Goal: Transaction & Acquisition: Purchase product/service

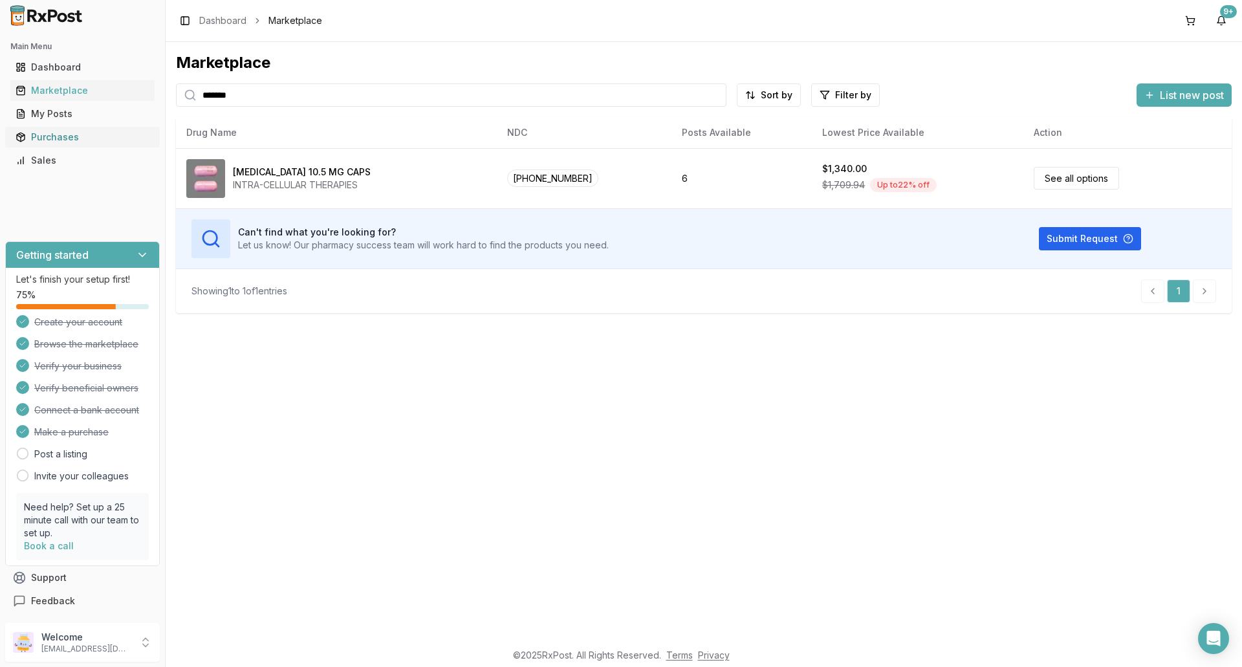
click at [67, 135] on div "Purchases" at bounding box center [83, 137] width 134 height 13
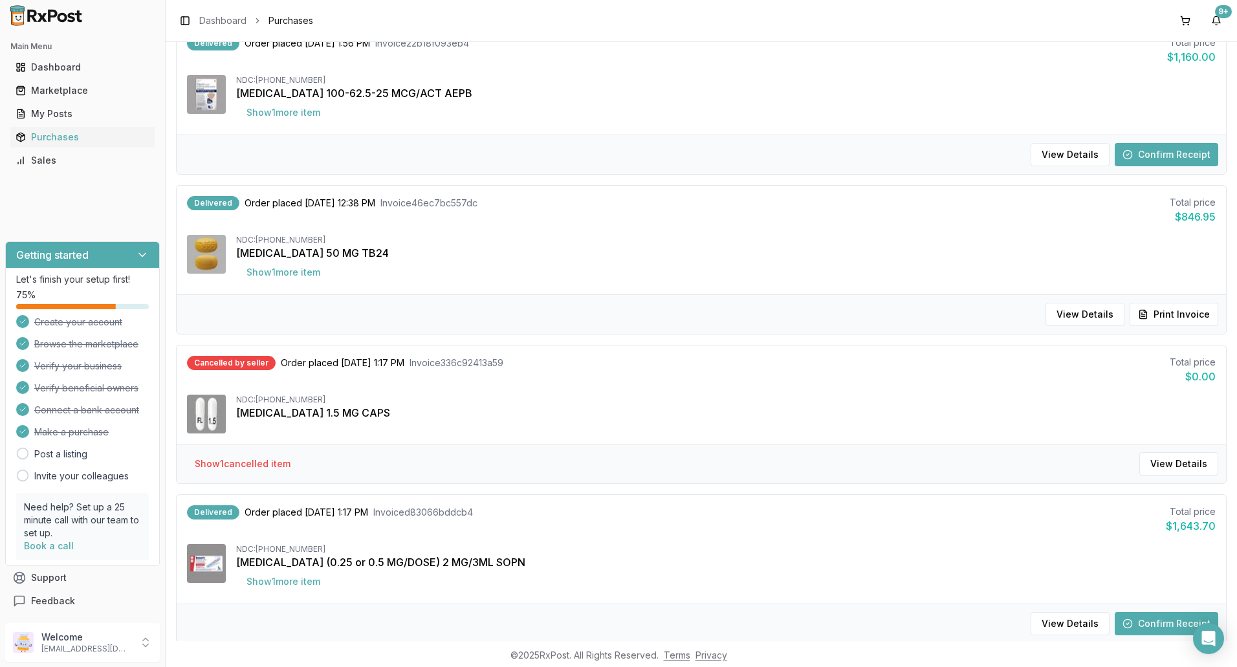
scroll to position [1167, 0]
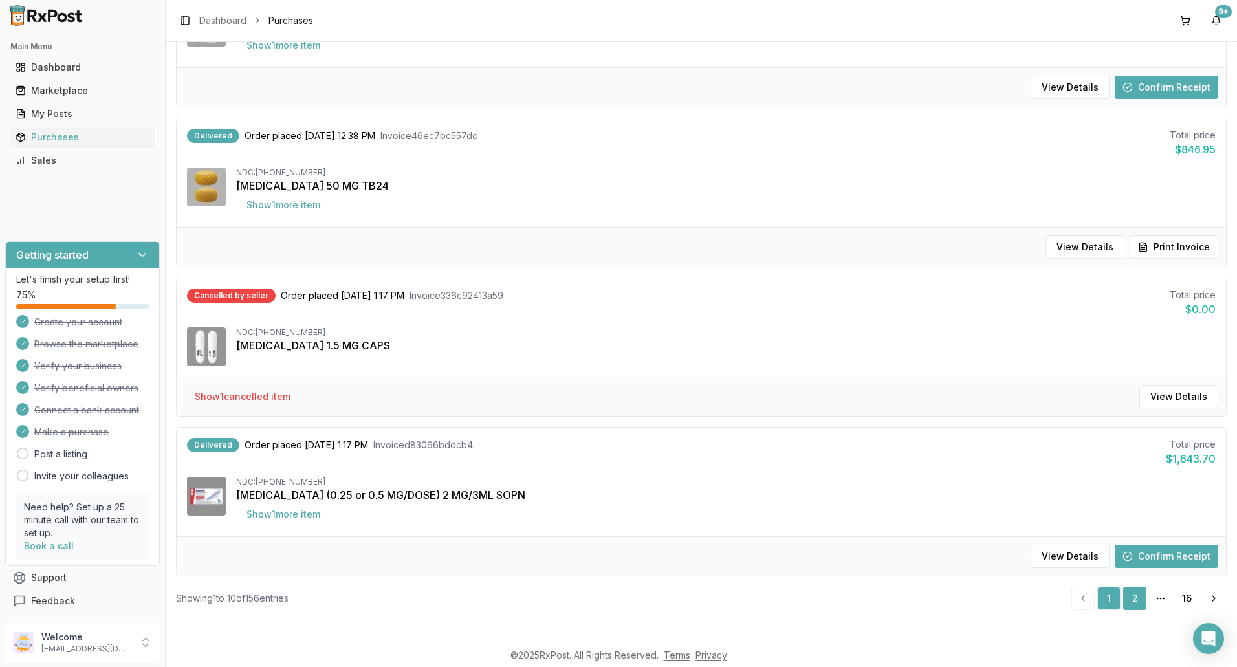
click at [1129, 600] on link "2" at bounding box center [1134, 598] width 23 height 23
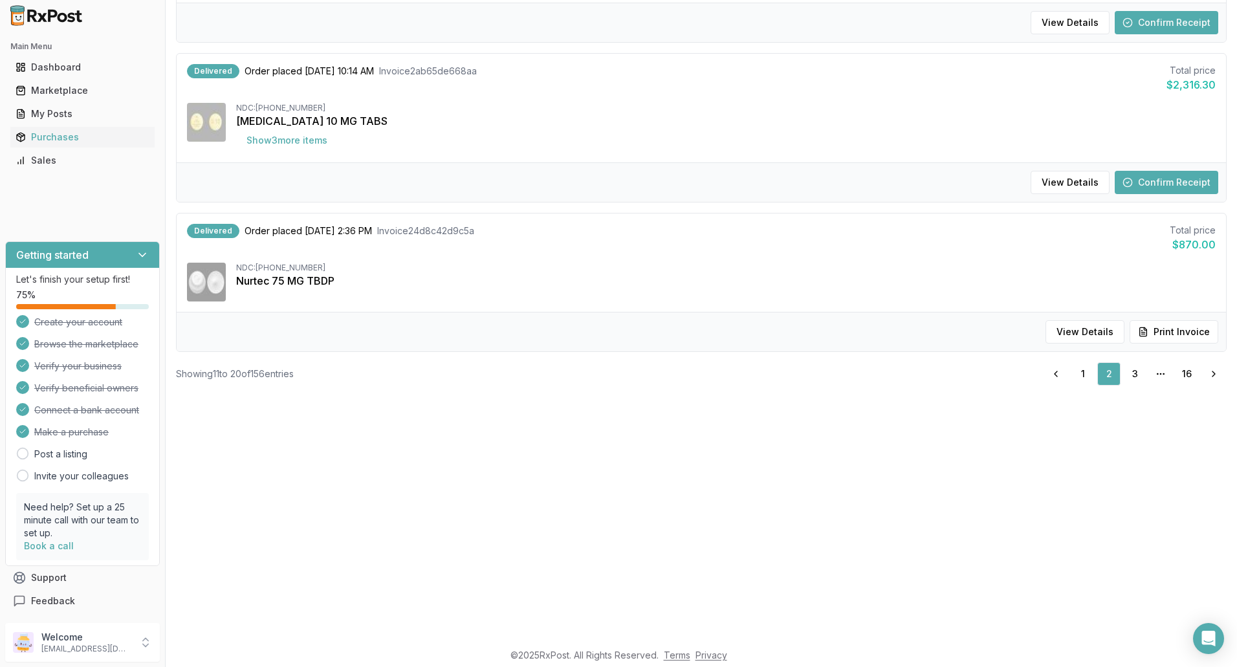
scroll to position [194, 0]
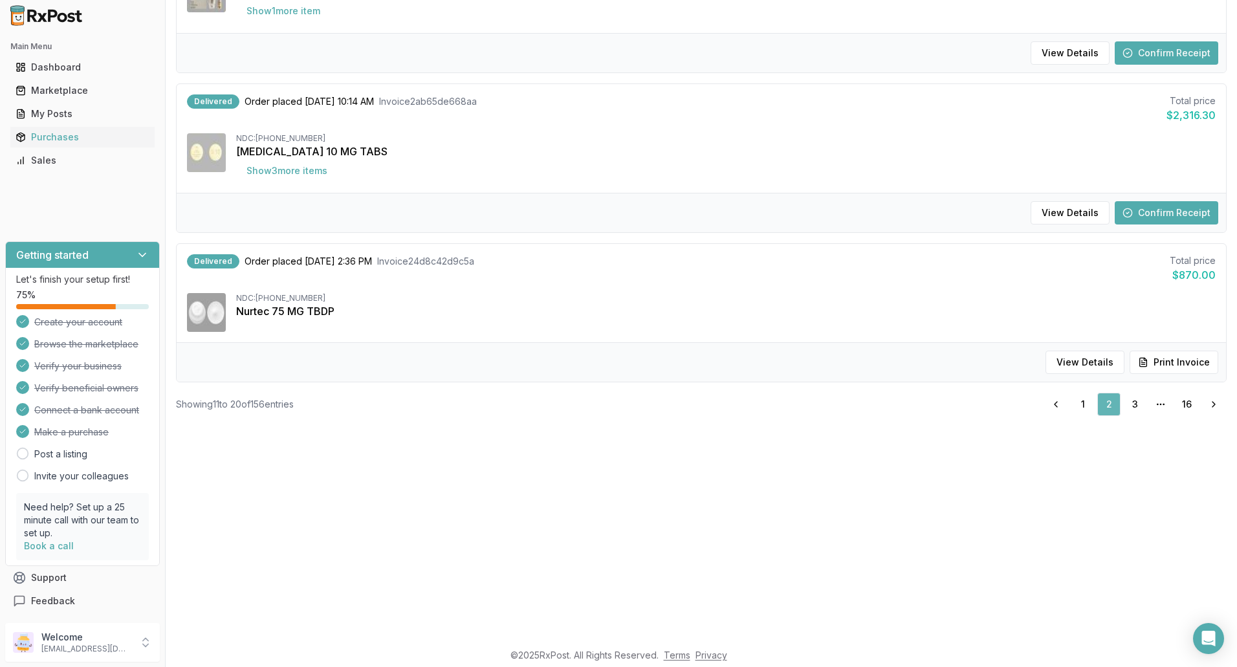
click at [1103, 404] on link "2" at bounding box center [1108, 404] width 23 height 23
click at [1132, 408] on link "3" at bounding box center [1134, 404] width 23 height 23
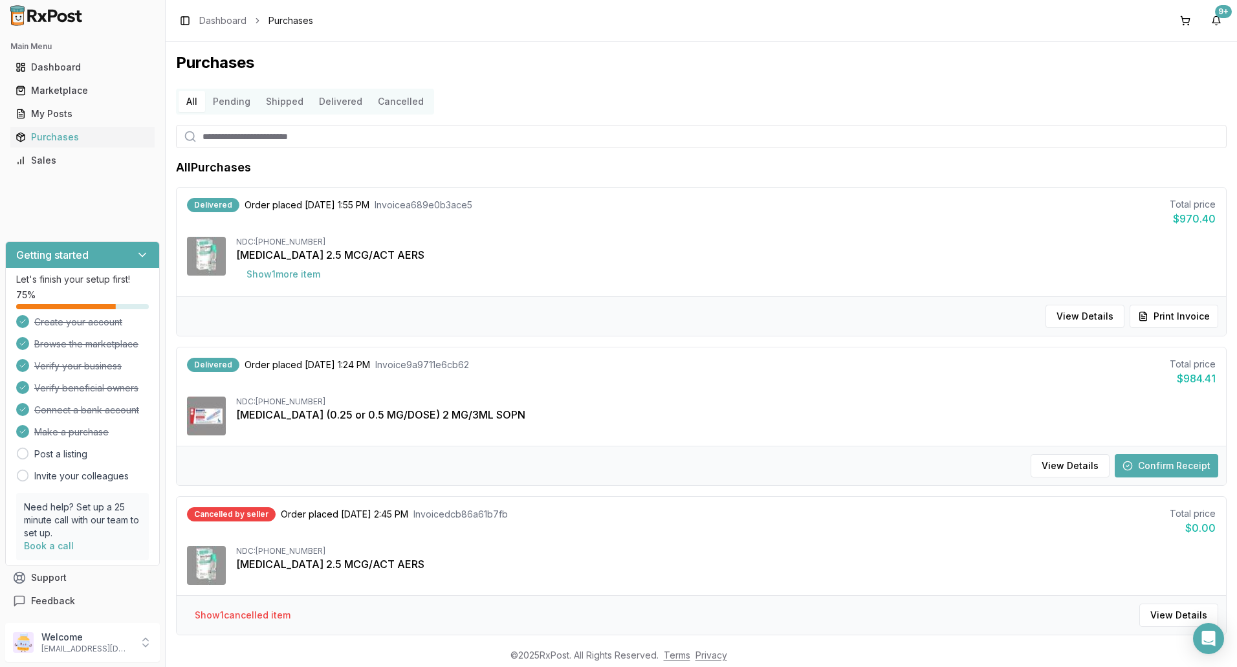
click at [305, 139] on input "search" at bounding box center [701, 136] width 1051 height 23
type input "*********"
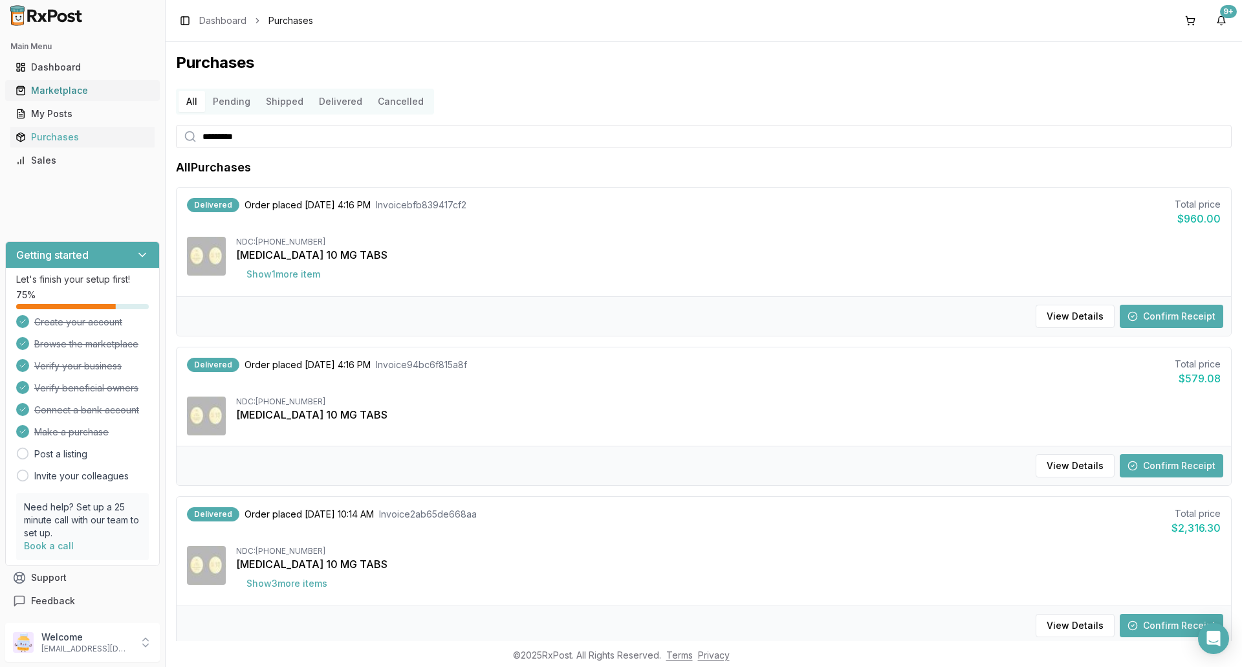
click at [64, 91] on div "Marketplace" at bounding box center [83, 90] width 134 height 13
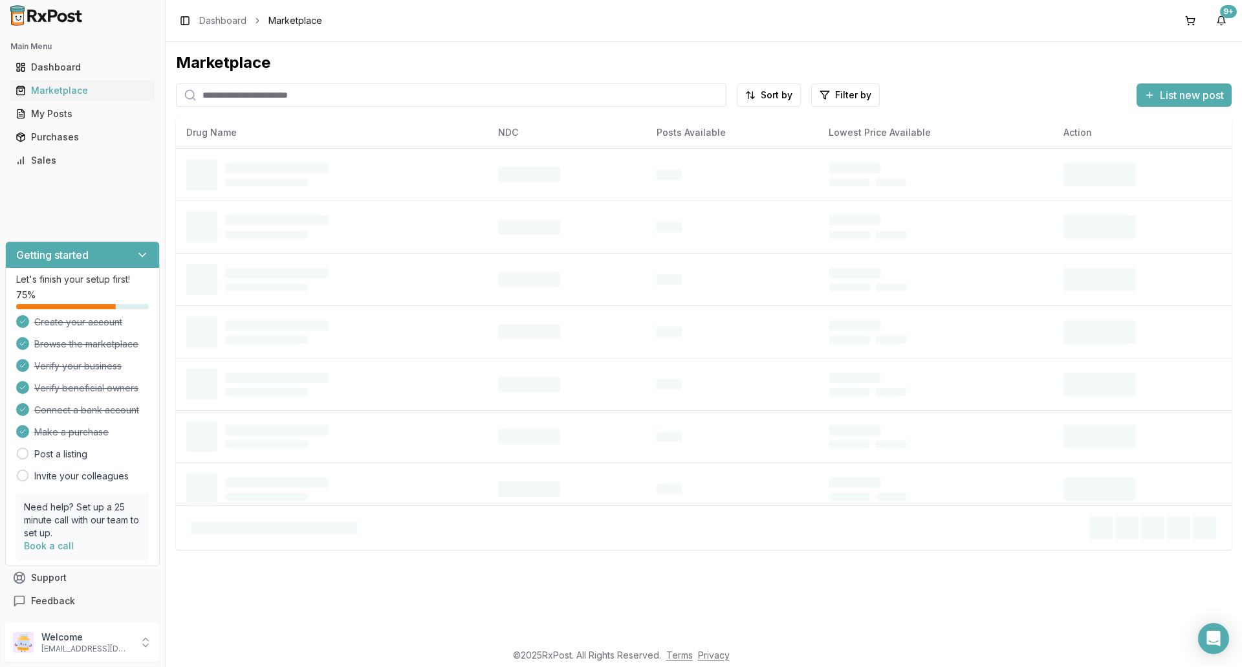
click at [258, 98] on input "search" at bounding box center [451, 94] width 551 height 23
type input "*********"
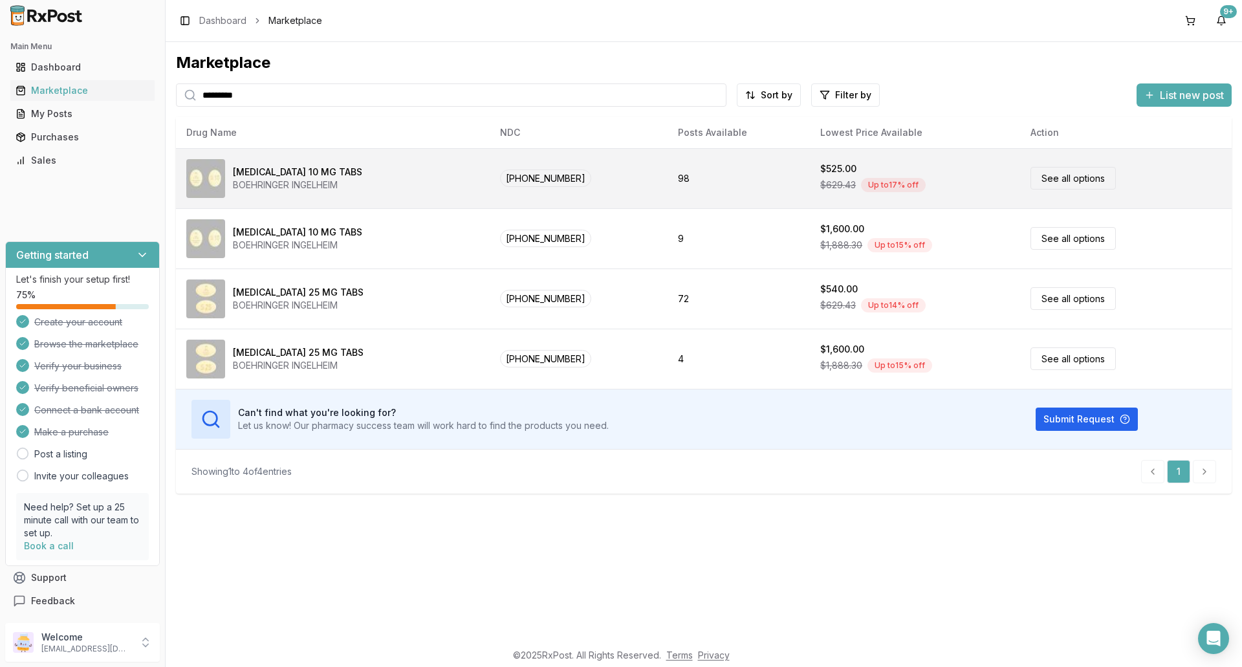
click at [1078, 181] on link "See all options" at bounding box center [1073, 178] width 85 height 23
click at [1068, 182] on link "See all options" at bounding box center [1073, 178] width 85 height 23
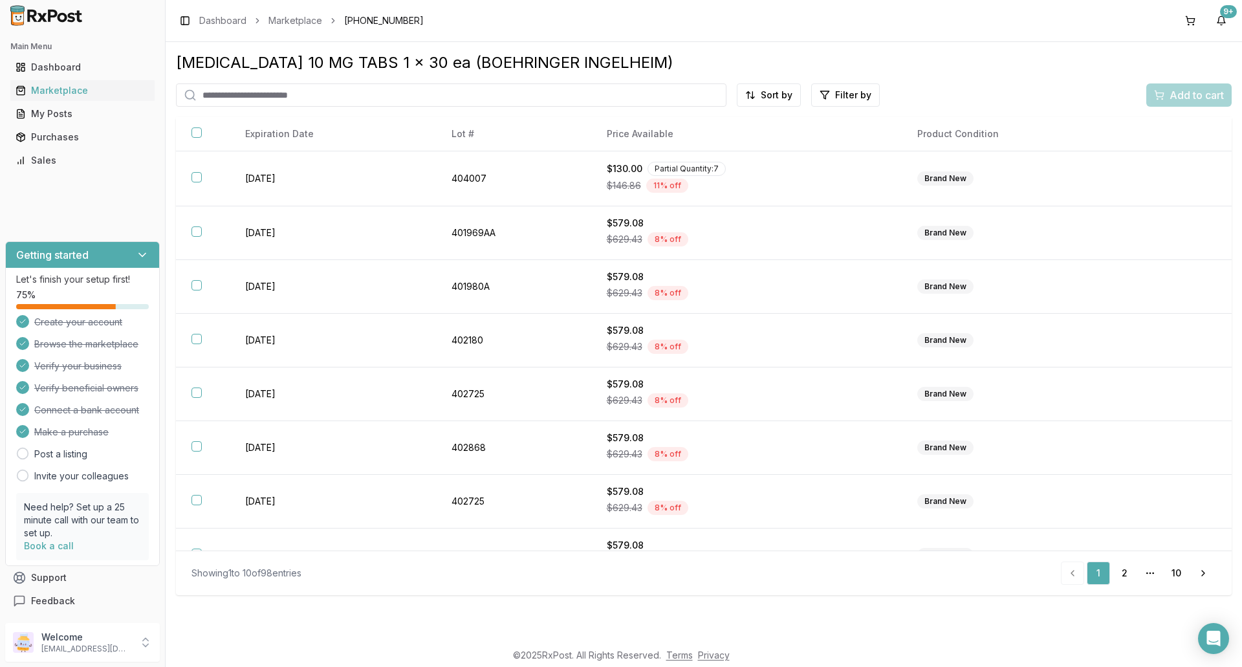
scroll to position [65, 0]
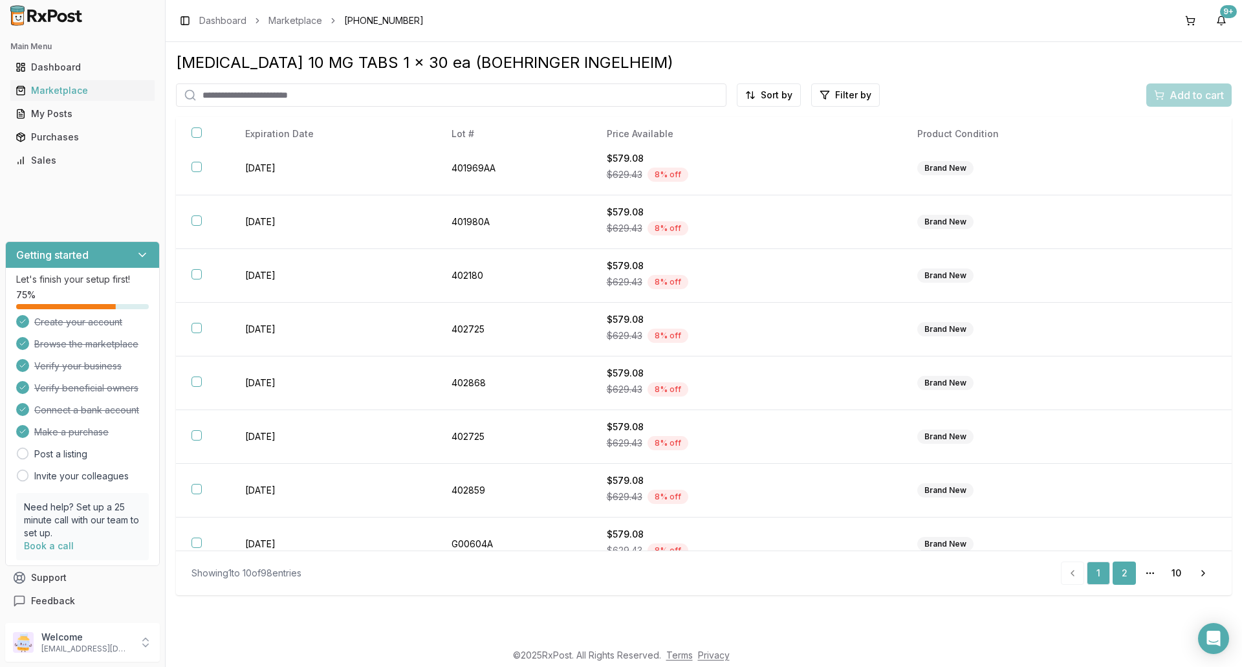
click at [1121, 574] on link "2" at bounding box center [1124, 573] width 23 height 23
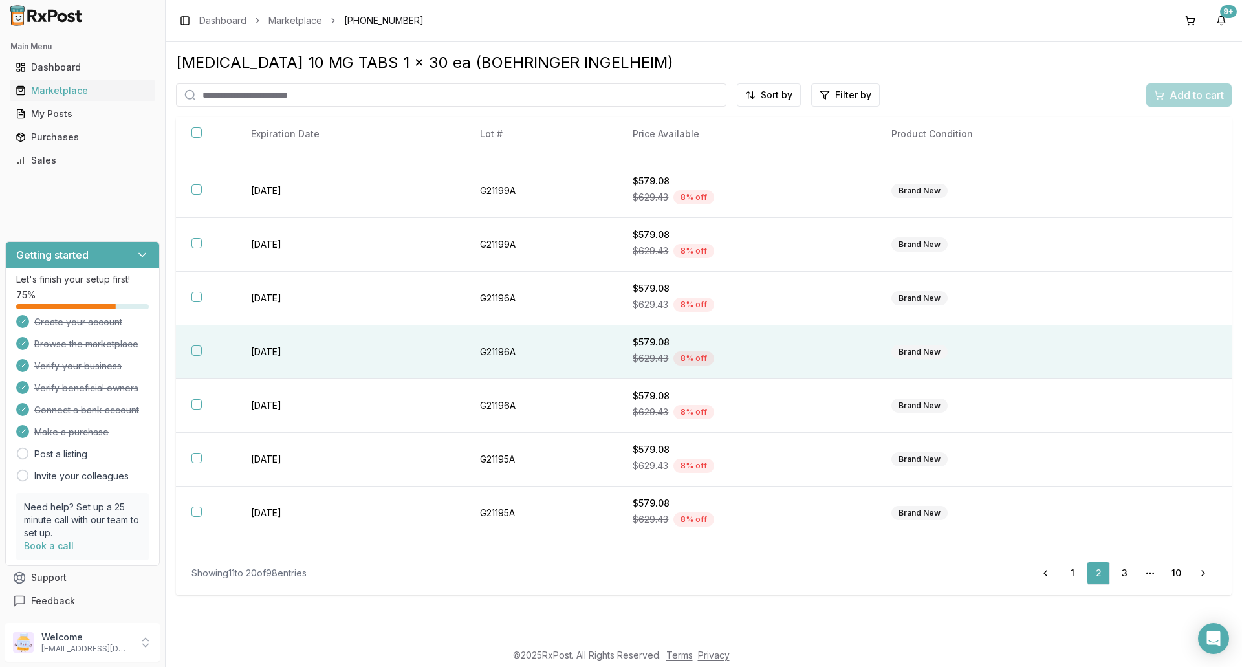
scroll to position [72, 0]
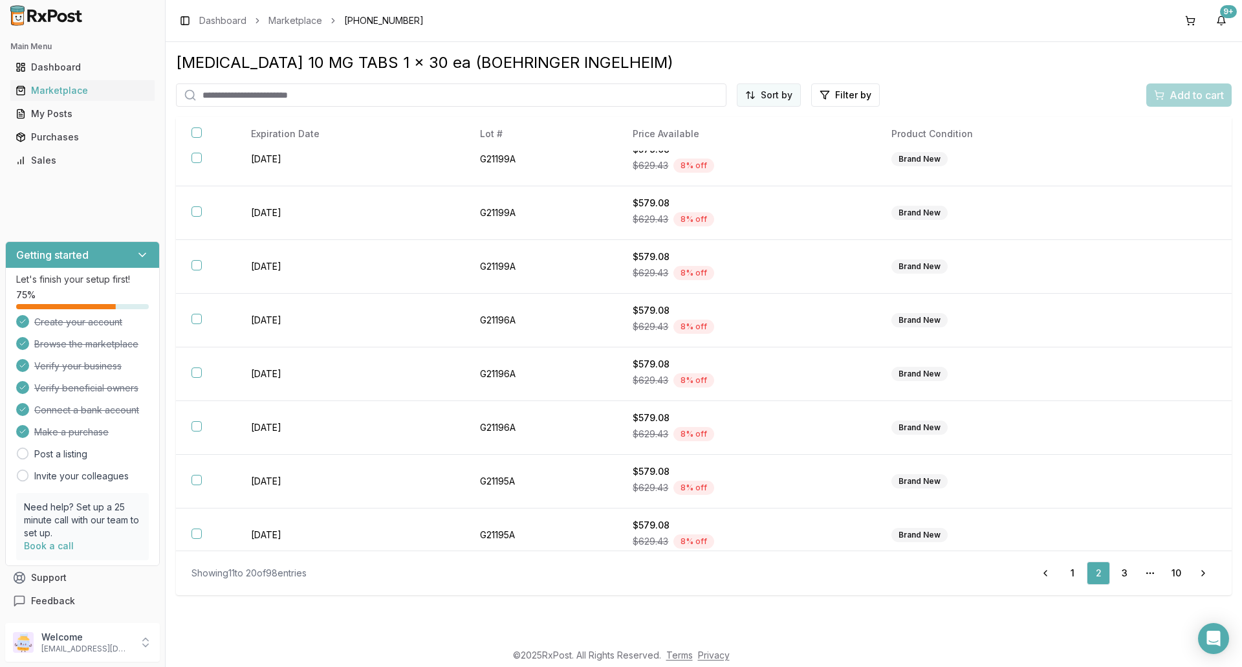
click at [769, 98] on html "Main Menu Dashboard Marketplace My Posts Purchases Sales Getting started Let's …" at bounding box center [621, 333] width 1242 height 667
click at [737, 143] on div "Price (Low to High)" at bounding box center [737, 143] width 123 height 21
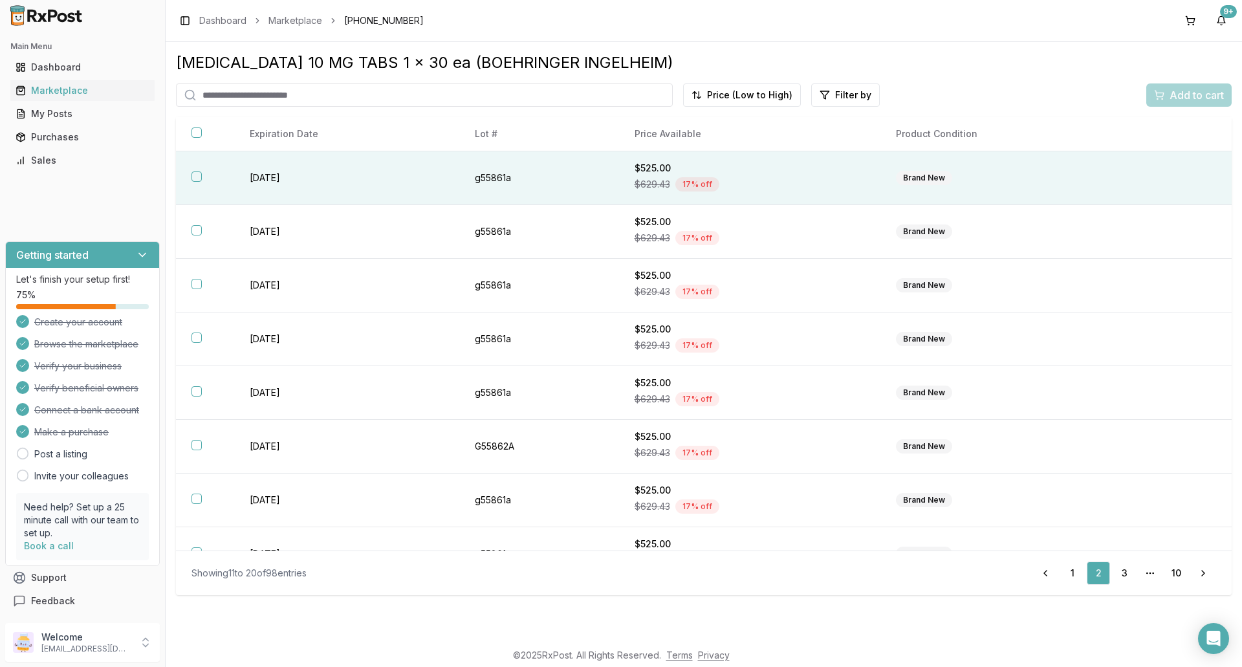
click at [199, 175] on button "button" at bounding box center [197, 176] width 10 height 10
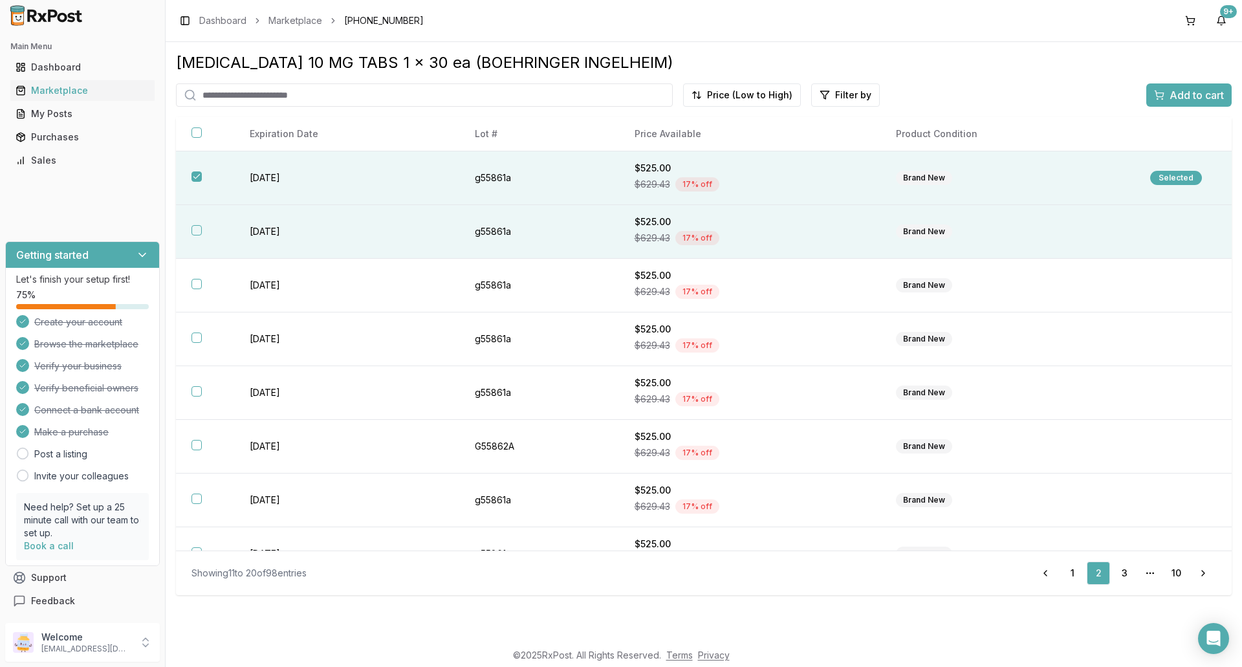
click at [199, 230] on button "button" at bounding box center [197, 230] width 10 height 10
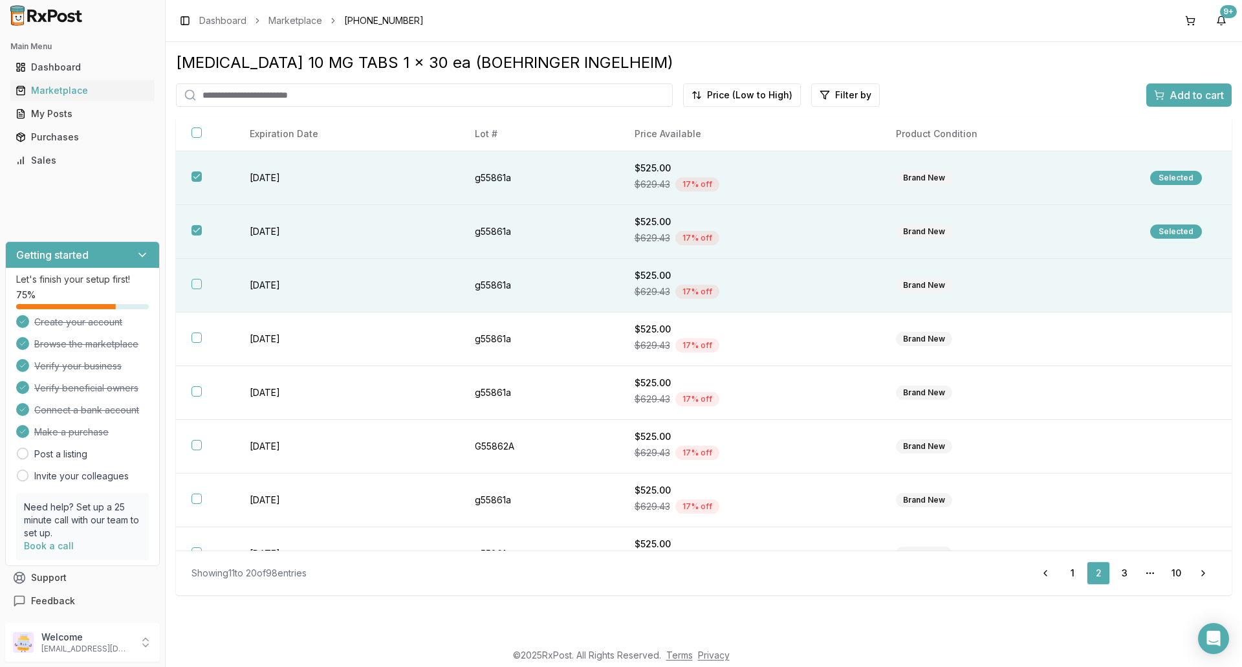
click at [197, 284] on button "button" at bounding box center [197, 284] width 10 height 10
click at [1172, 96] on span "Add to cart" at bounding box center [1197, 95] width 54 height 16
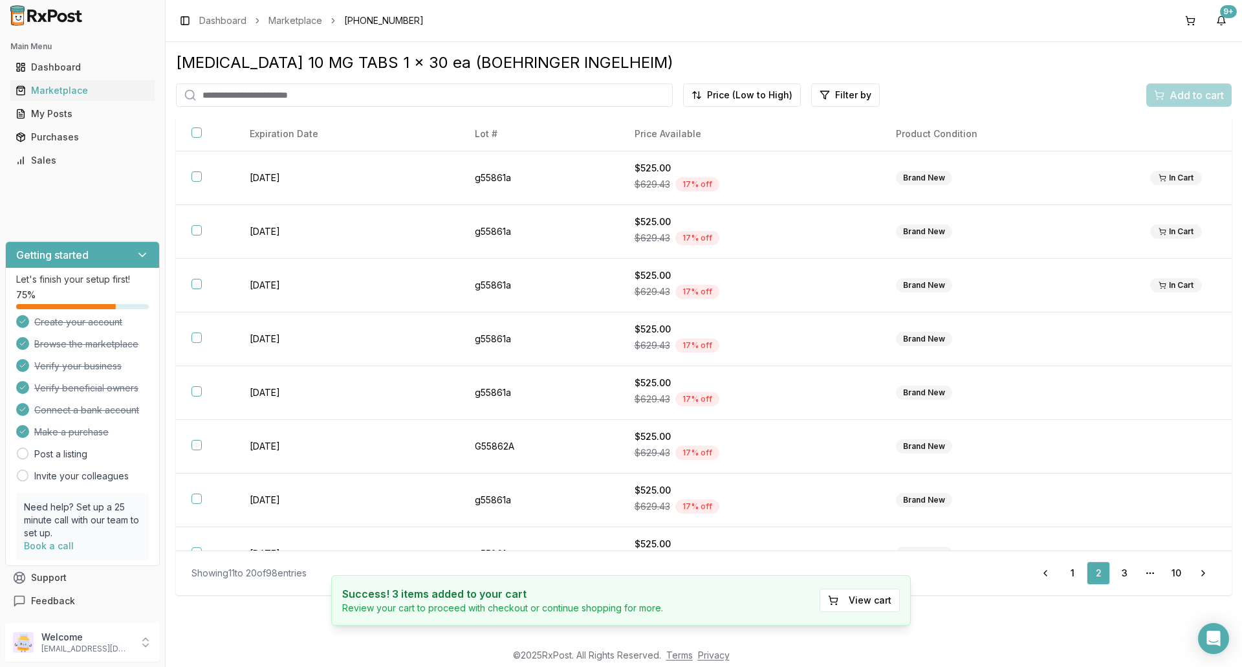
click at [258, 100] on input "search" at bounding box center [424, 94] width 497 height 23
type input "*********"
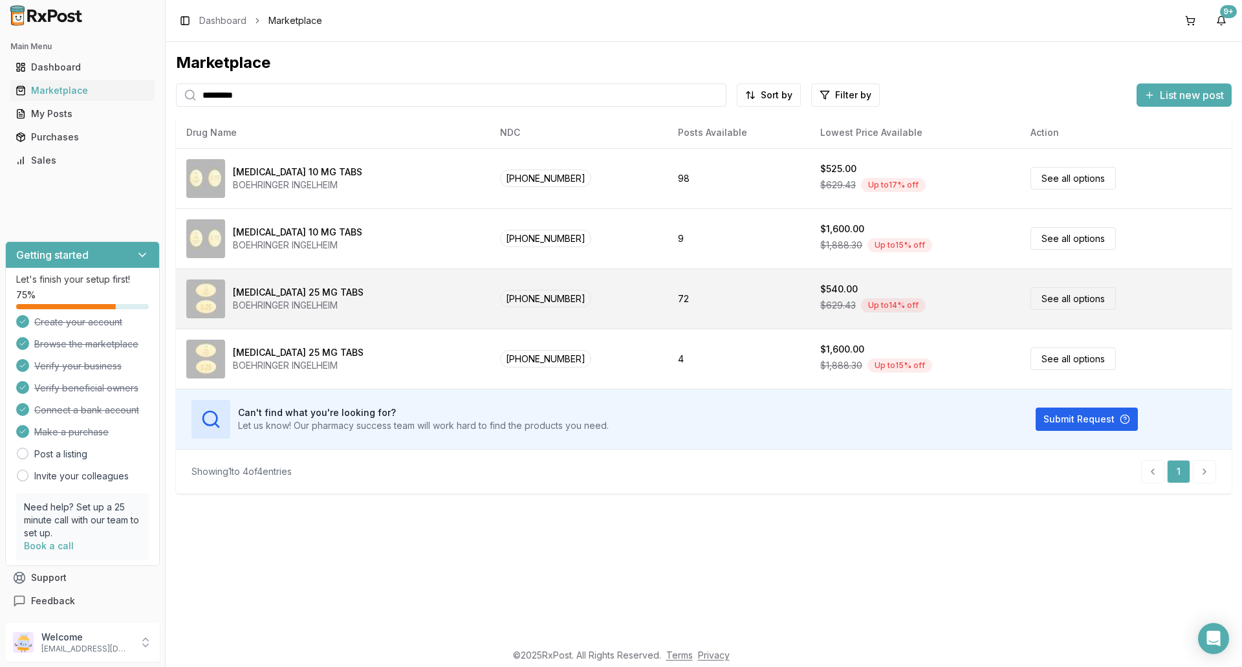
click at [1074, 304] on link "See all options" at bounding box center [1073, 298] width 85 height 23
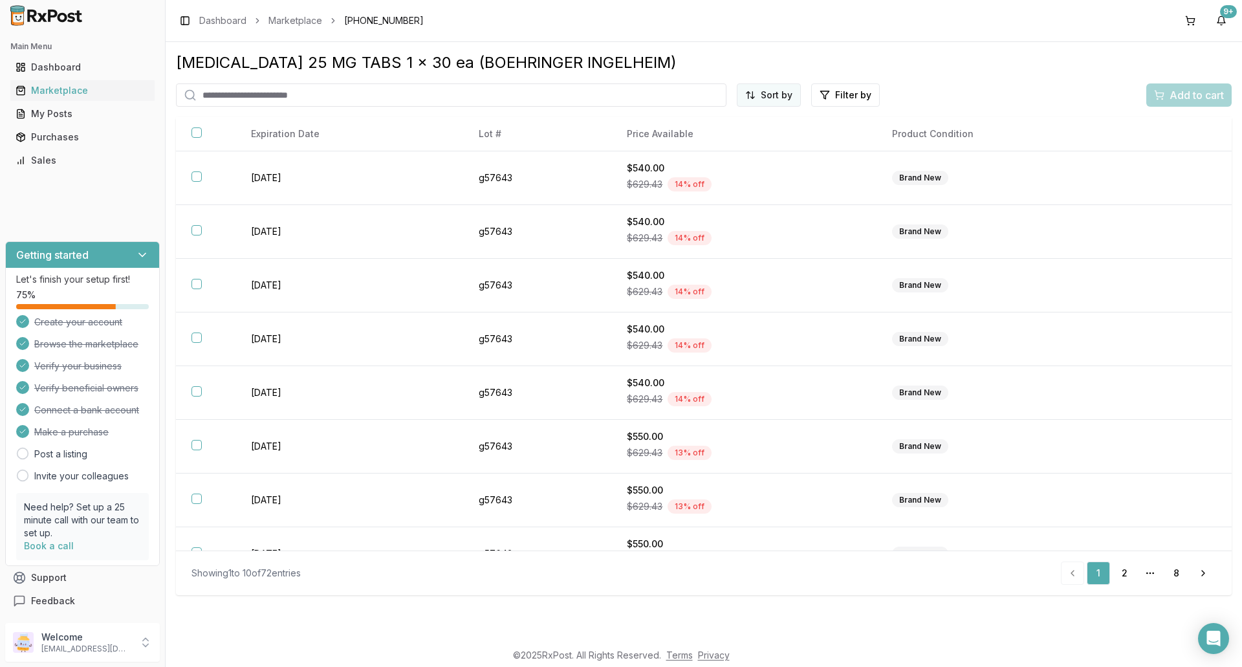
click at [780, 97] on html "Main Menu Dashboard Marketplace My Posts Purchases Sales Getting started Let's …" at bounding box center [621, 333] width 1242 height 667
click at [731, 144] on div "Price (Low to High)" at bounding box center [737, 143] width 123 height 21
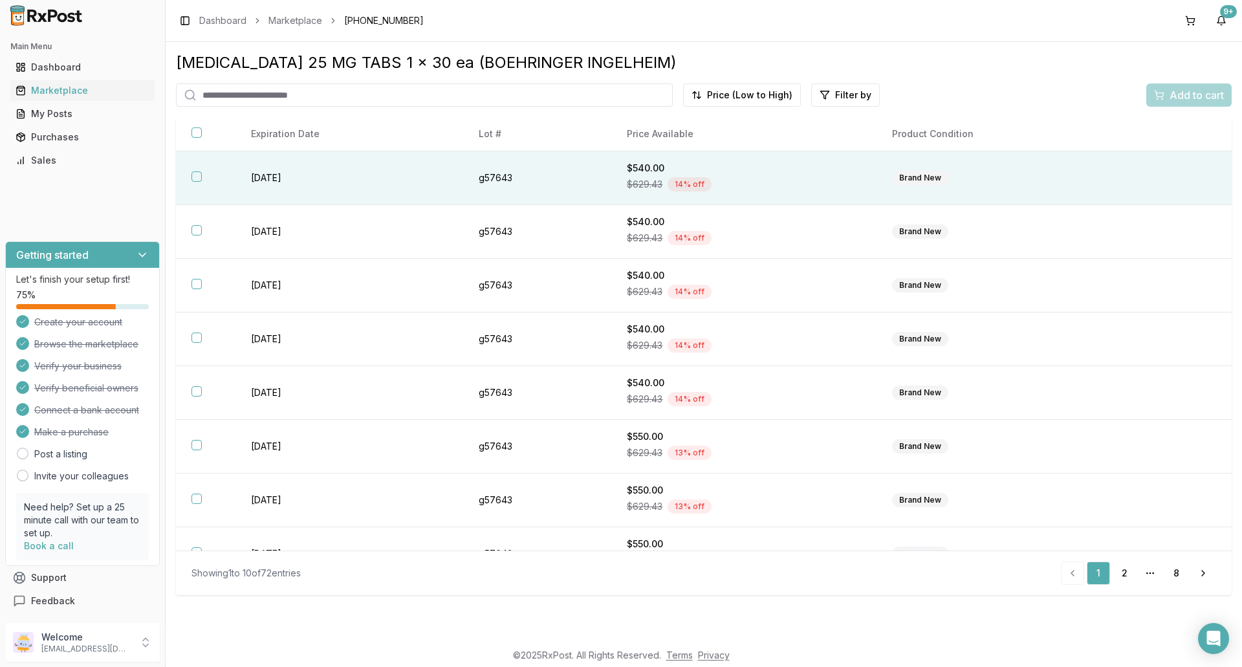
click at [196, 175] on button "button" at bounding box center [197, 176] width 10 height 10
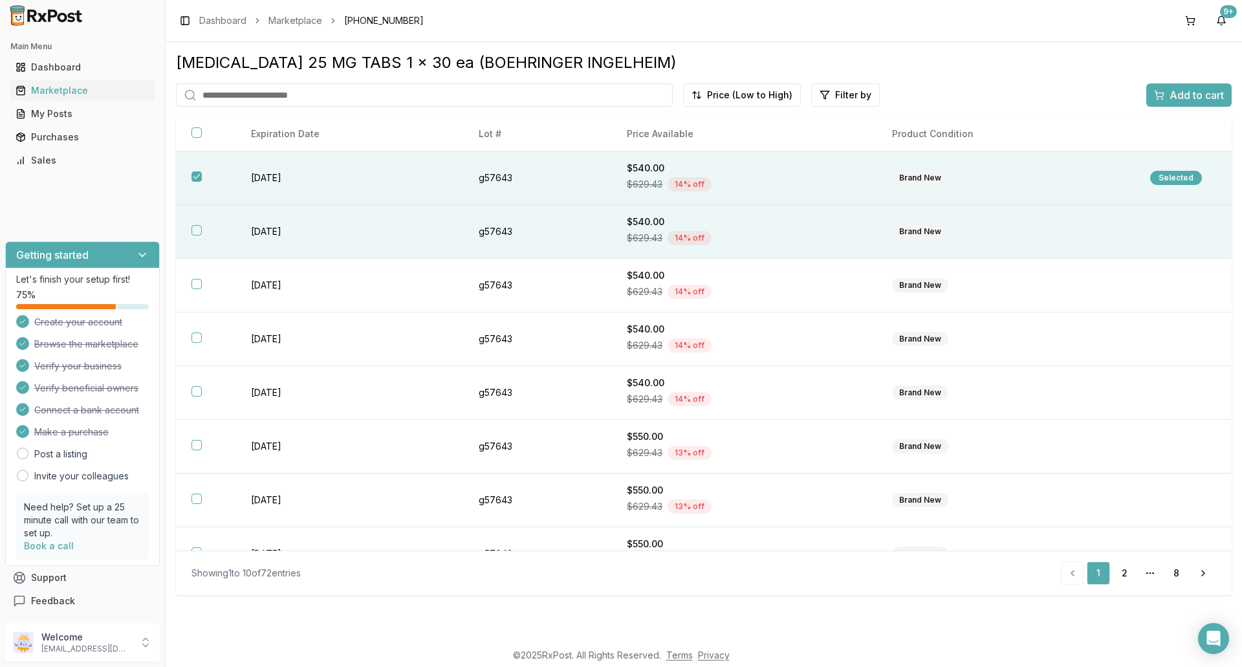
click at [197, 233] on button "button" at bounding box center [197, 230] width 10 height 10
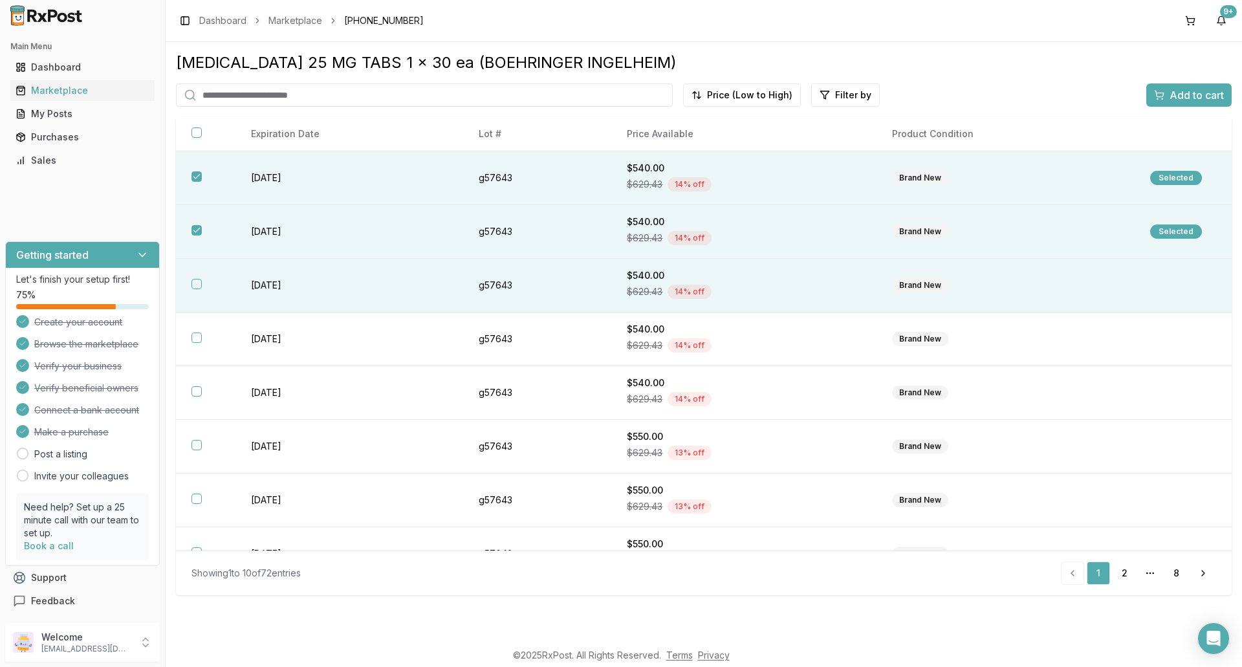
click at [195, 286] on button "button" at bounding box center [197, 284] width 10 height 10
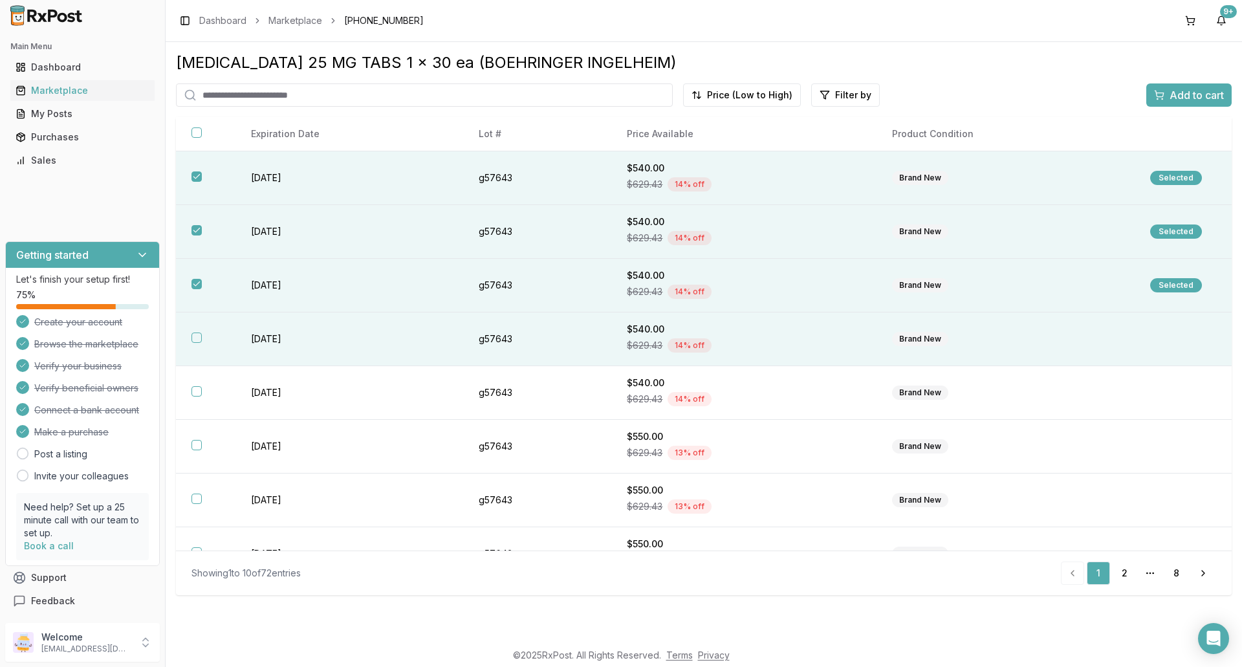
click at [197, 337] on button "button" at bounding box center [197, 338] width 10 height 10
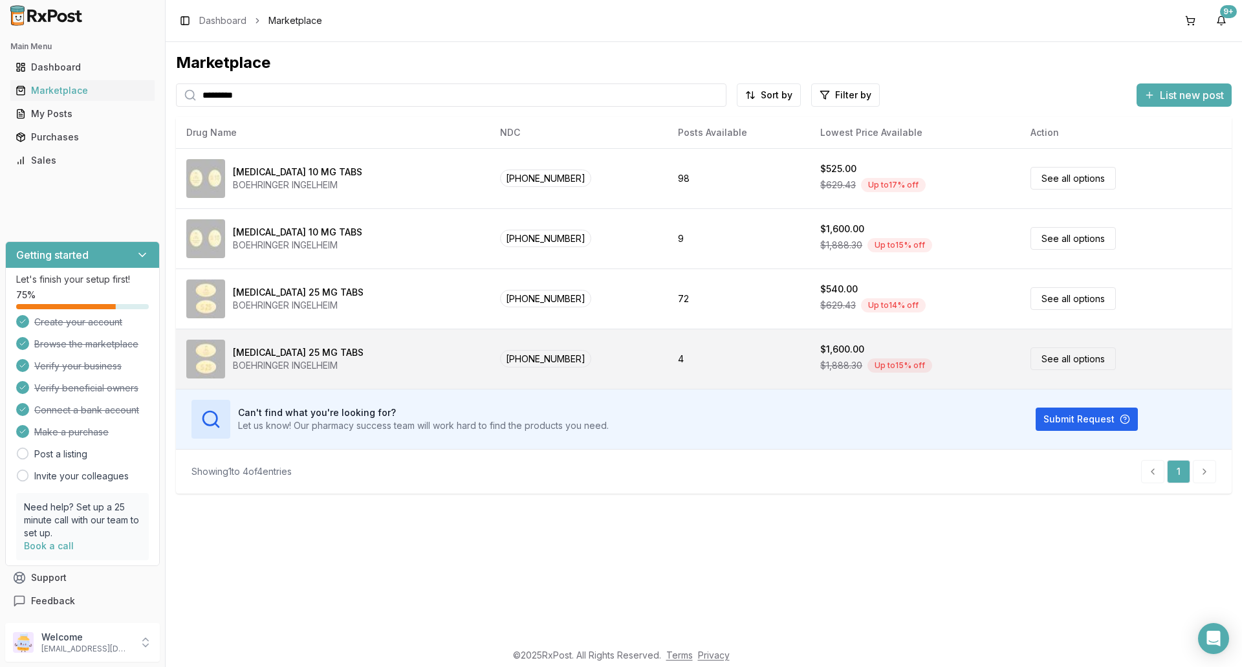
click at [1057, 357] on link "See all options" at bounding box center [1073, 358] width 85 height 23
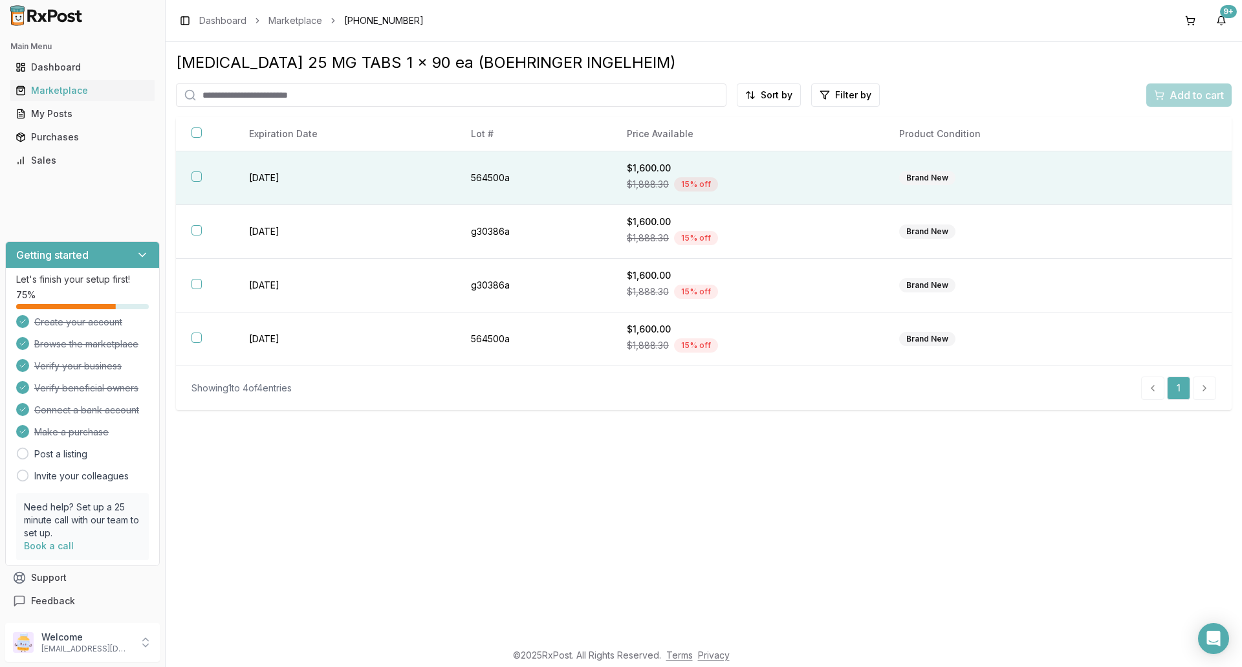
click at [199, 179] on button "button" at bounding box center [197, 176] width 10 height 10
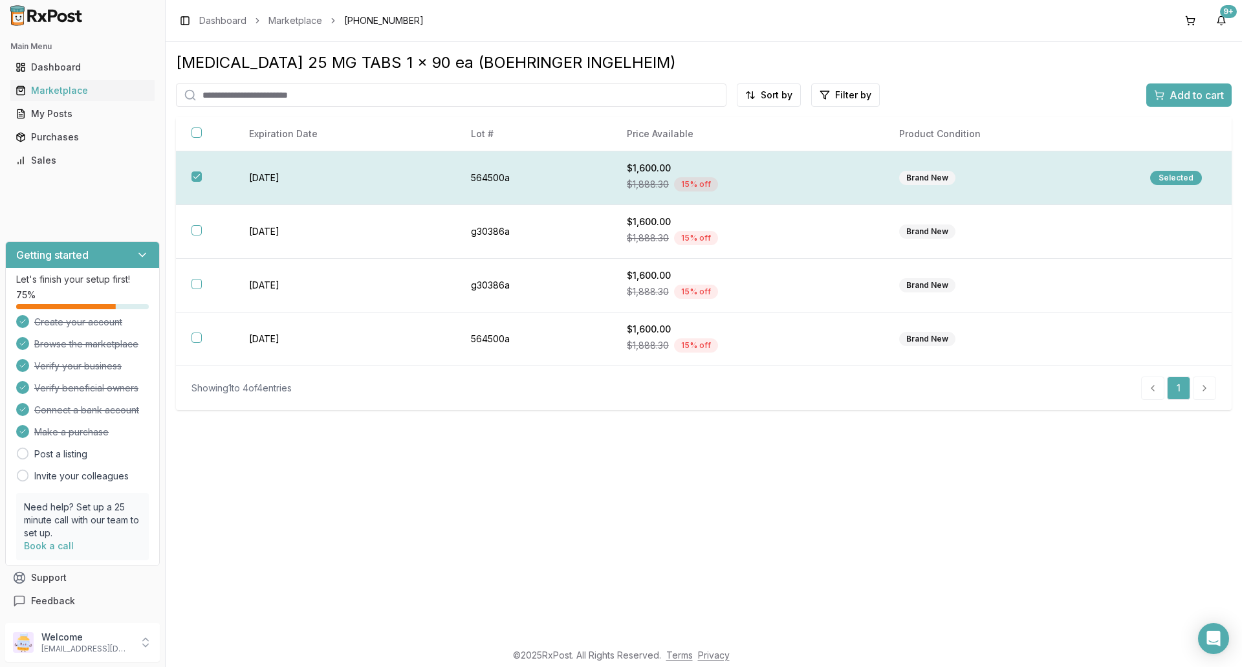
drag, startPoint x: 199, startPoint y: 178, endPoint x: 197, endPoint y: 187, distance: 9.3
click at [198, 178] on button "button" at bounding box center [197, 176] width 10 height 10
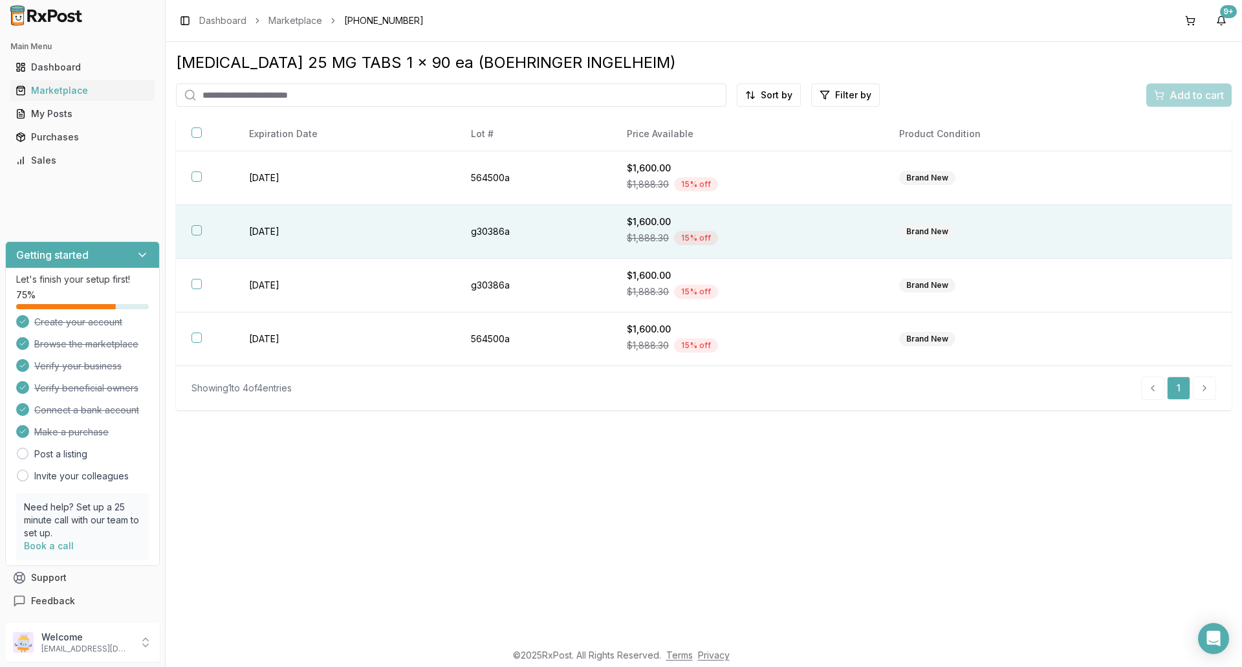
click at [197, 234] on button "button" at bounding box center [197, 230] width 10 height 10
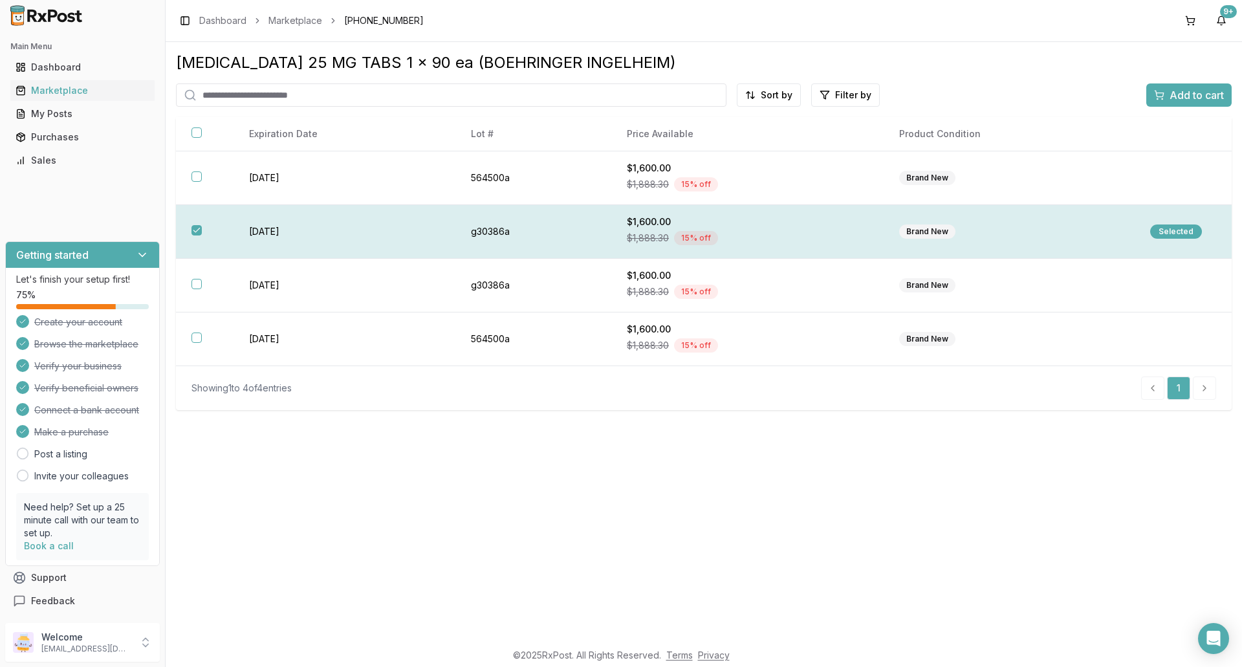
click at [1183, 230] on div "Selected" at bounding box center [1176, 232] width 52 height 14
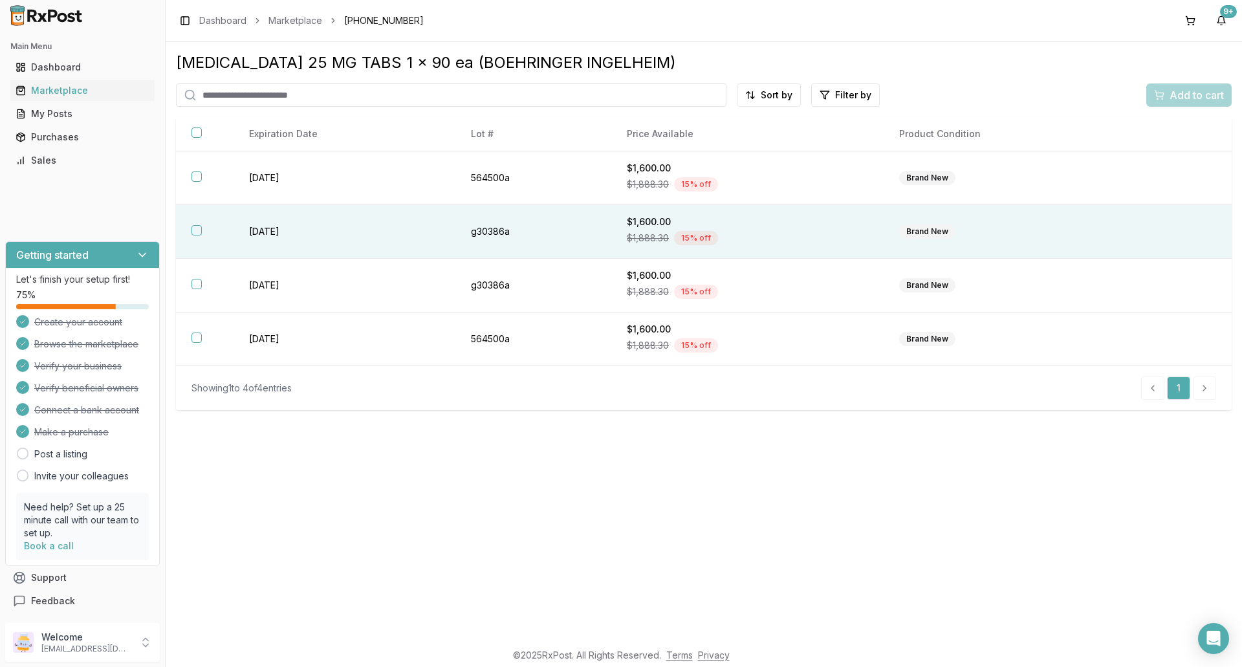
click at [1186, 100] on div "Add to cart" at bounding box center [1189, 94] width 85 height 23
drag, startPoint x: 1223, startPoint y: 12, endPoint x: 1212, endPoint y: 20, distance: 13.5
click at [1220, 13] on div "9+" at bounding box center [1228, 11] width 17 height 13
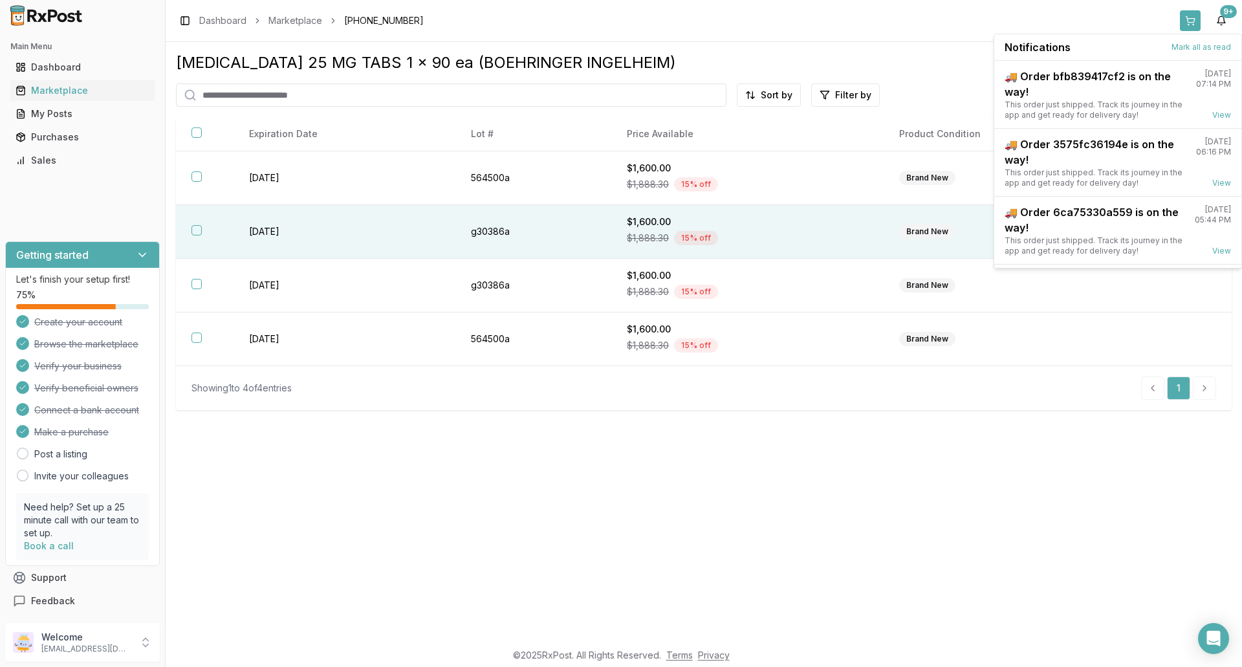
click at [1187, 21] on button at bounding box center [1190, 20] width 21 height 21
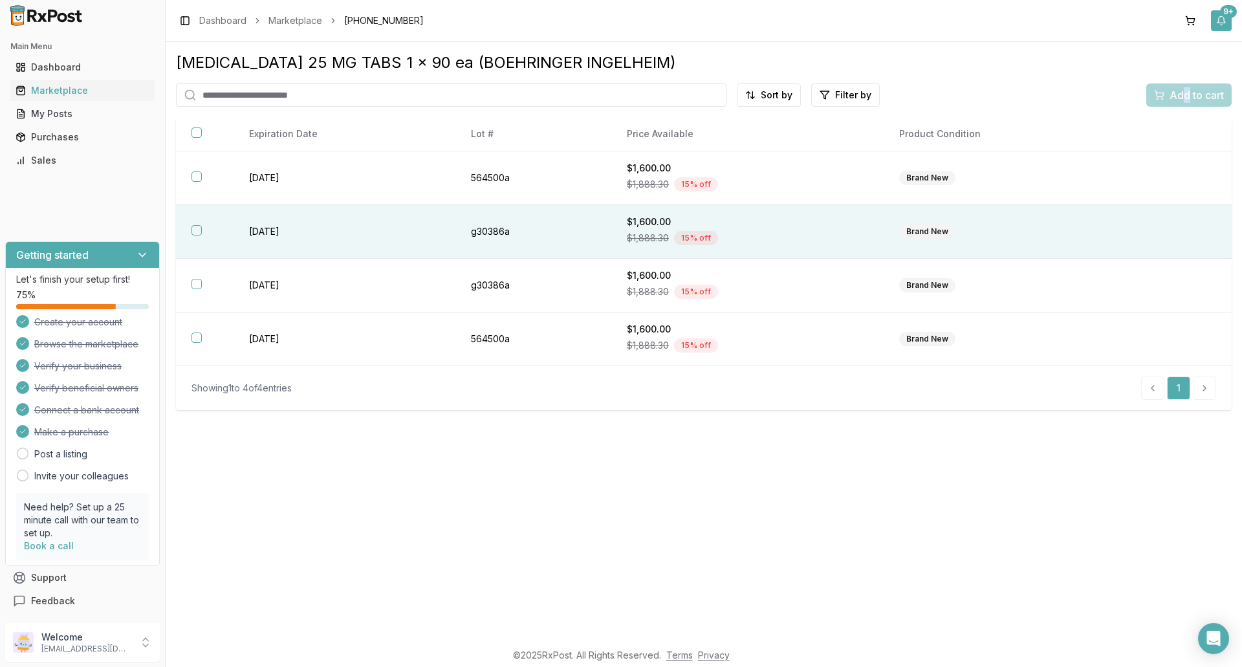
click at [1218, 22] on button "9+" at bounding box center [1221, 20] width 21 height 21
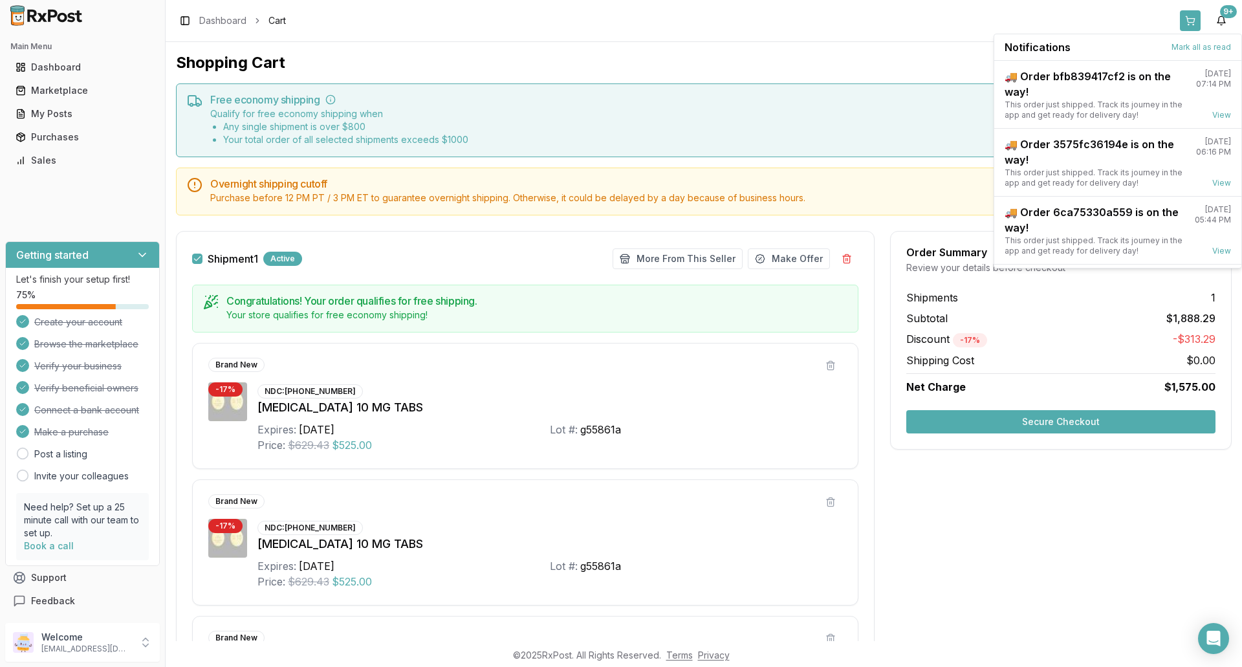
click at [1191, 21] on button at bounding box center [1190, 20] width 21 height 21
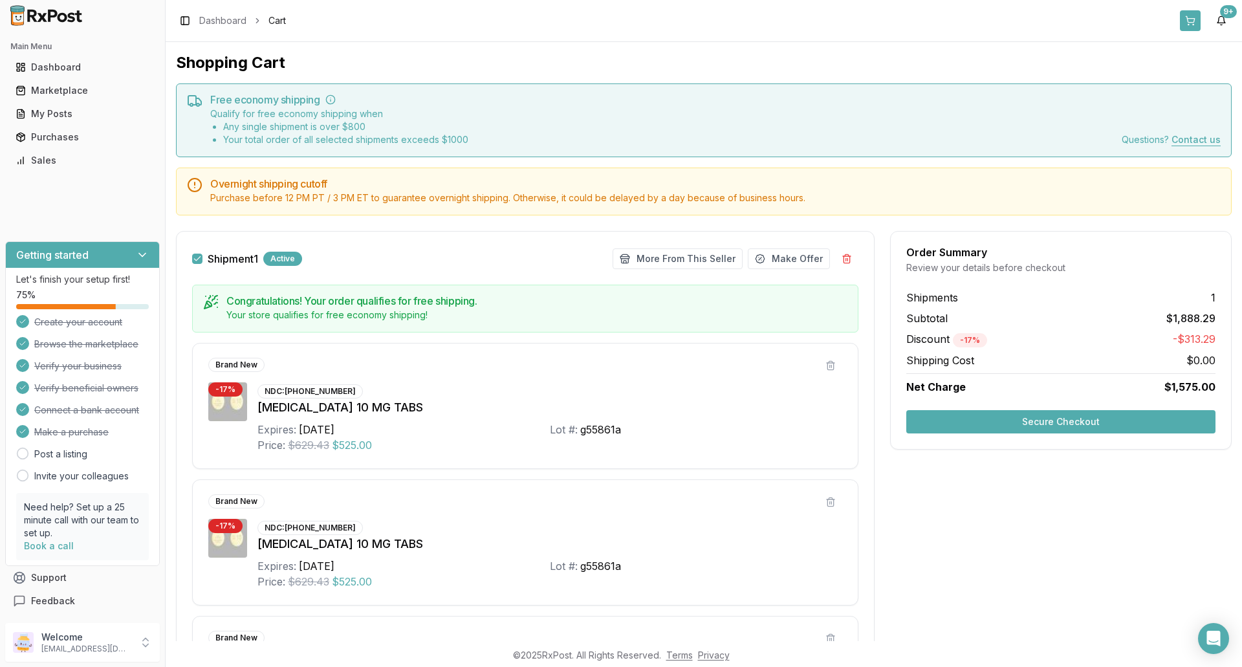
click at [1188, 24] on button at bounding box center [1190, 20] width 21 height 21
click at [78, 93] on div "Marketplace" at bounding box center [83, 90] width 134 height 13
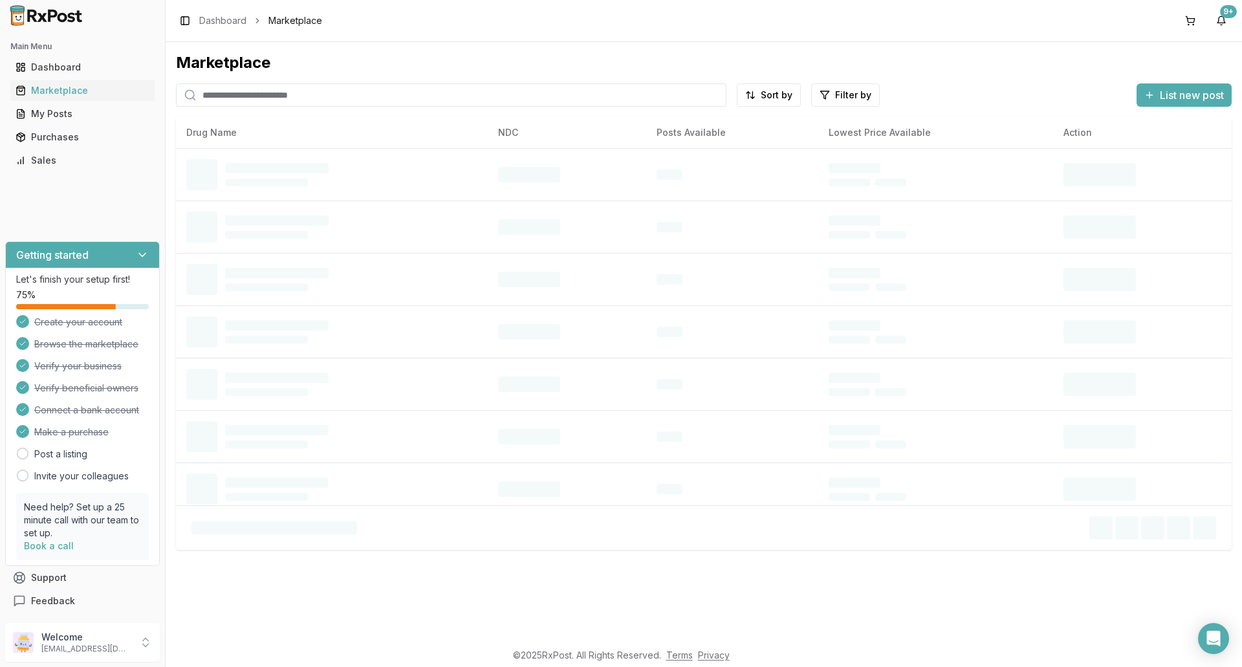
click at [255, 102] on input "search" at bounding box center [451, 94] width 551 height 23
type input "*********"
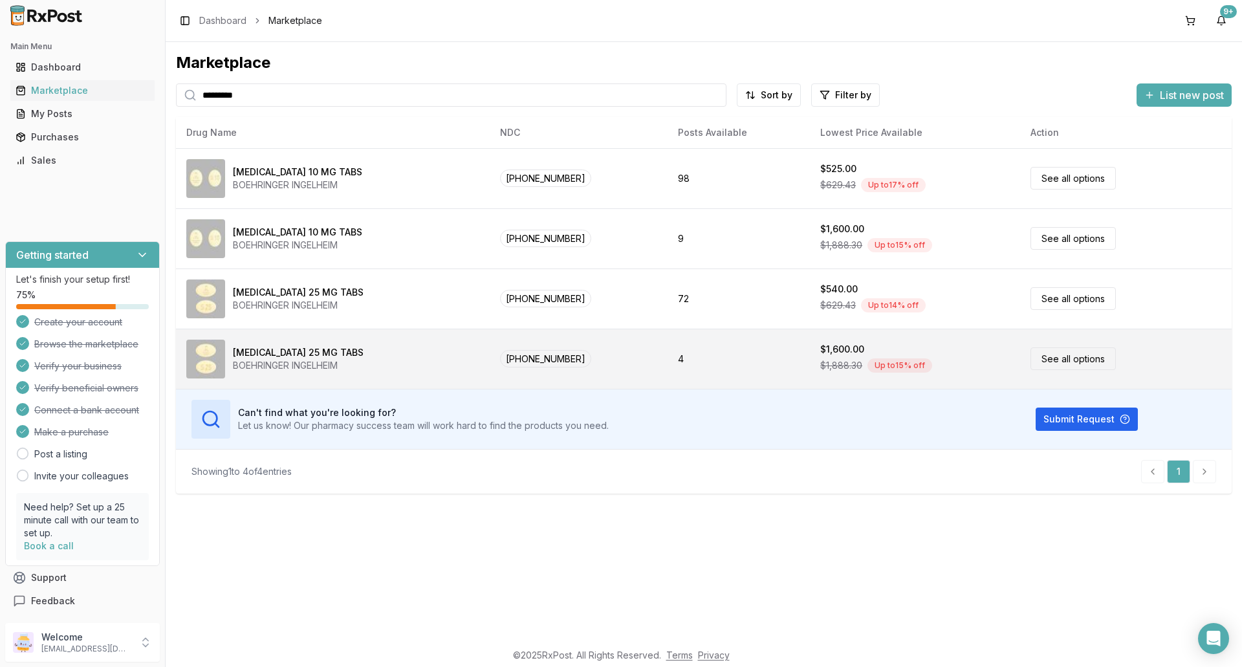
click at [1053, 359] on link "See all options" at bounding box center [1073, 358] width 85 height 23
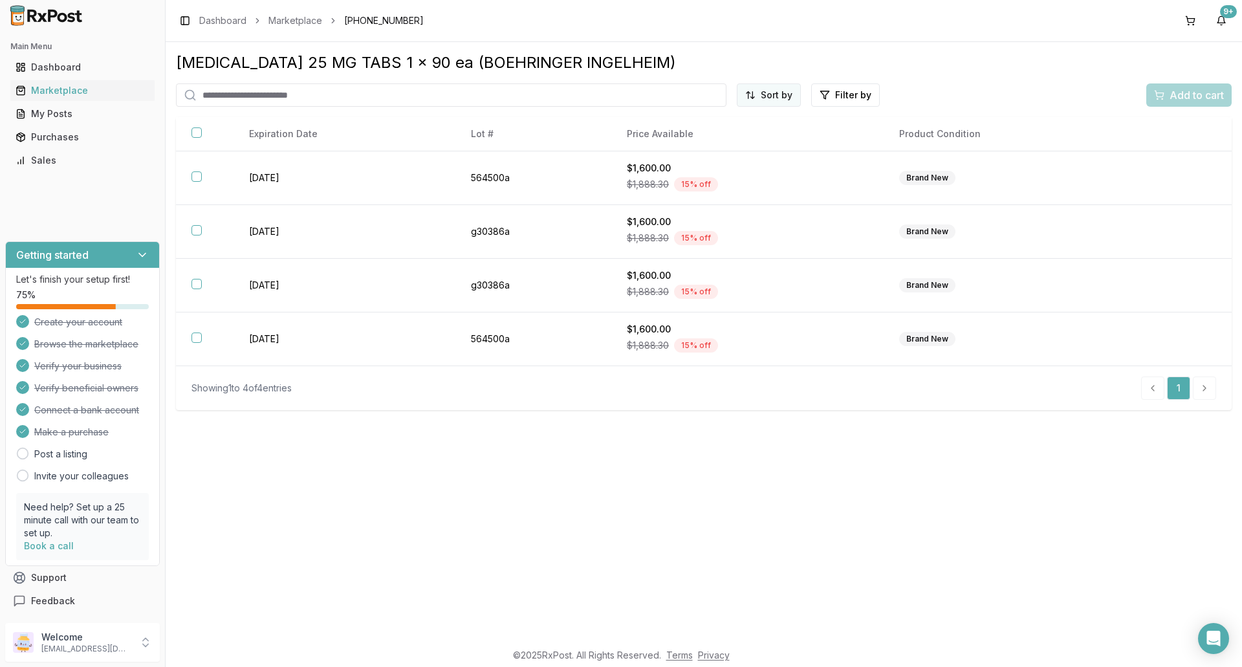
click at [788, 95] on html "Main Menu Dashboard Marketplace My Posts Purchases Sales Getting started Let's …" at bounding box center [621, 333] width 1242 height 667
click at [750, 146] on div "Price (Low to High)" at bounding box center [737, 143] width 123 height 21
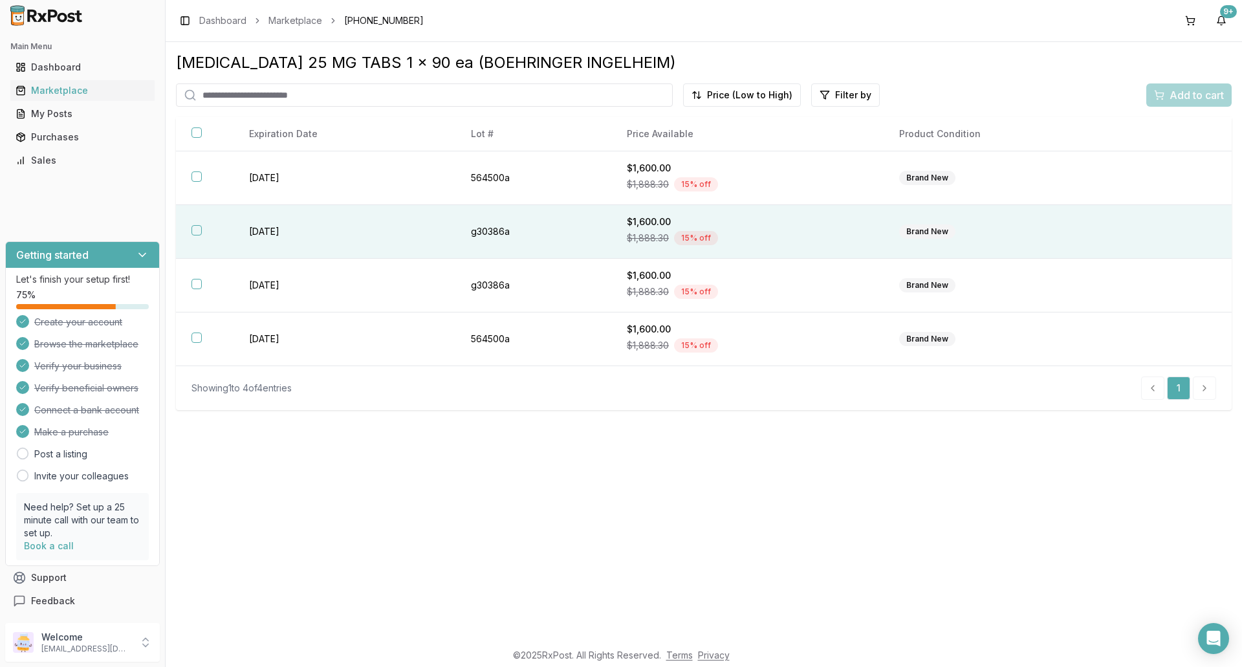
click at [198, 231] on button "button" at bounding box center [197, 230] width 10 height 10
click at [1192, 96] on span "Add to cart" at bounding box center [1197, 95] width 54 height 16
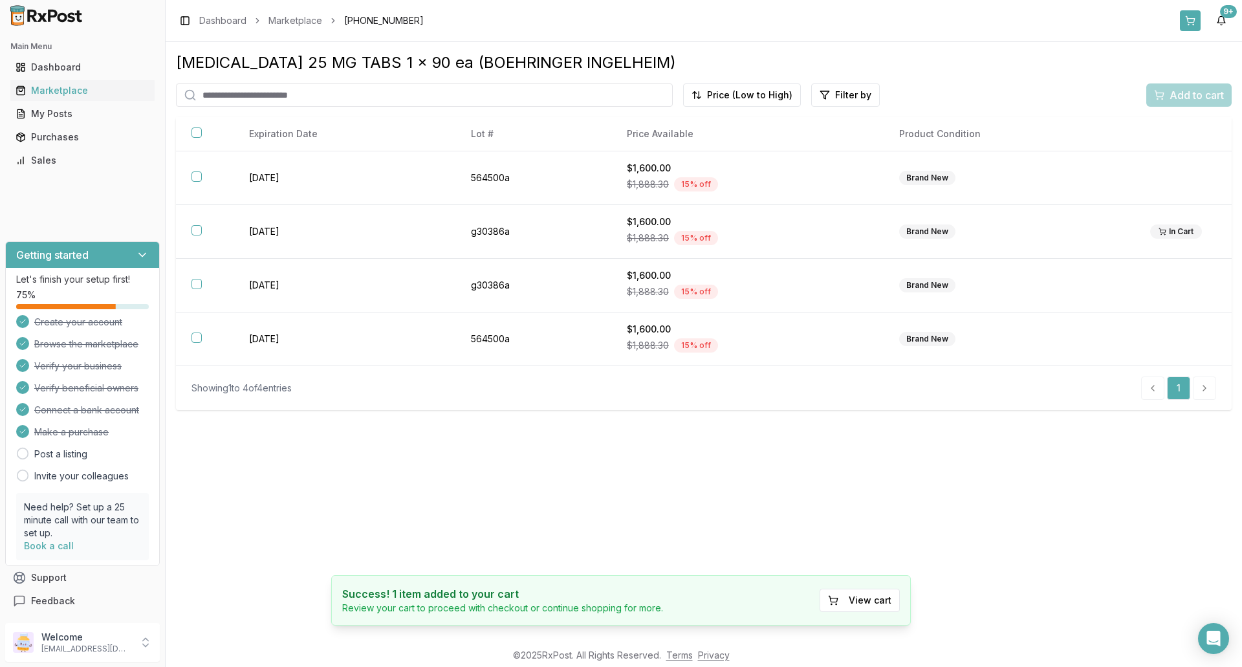
drag, startPoint x: 1187, startPoint y: 20, endPoint x: 1181, endPoint y: 25, distance: 7.3
click at [1187, 21] on button at bounding box center [1190, 20] width 21 height 21
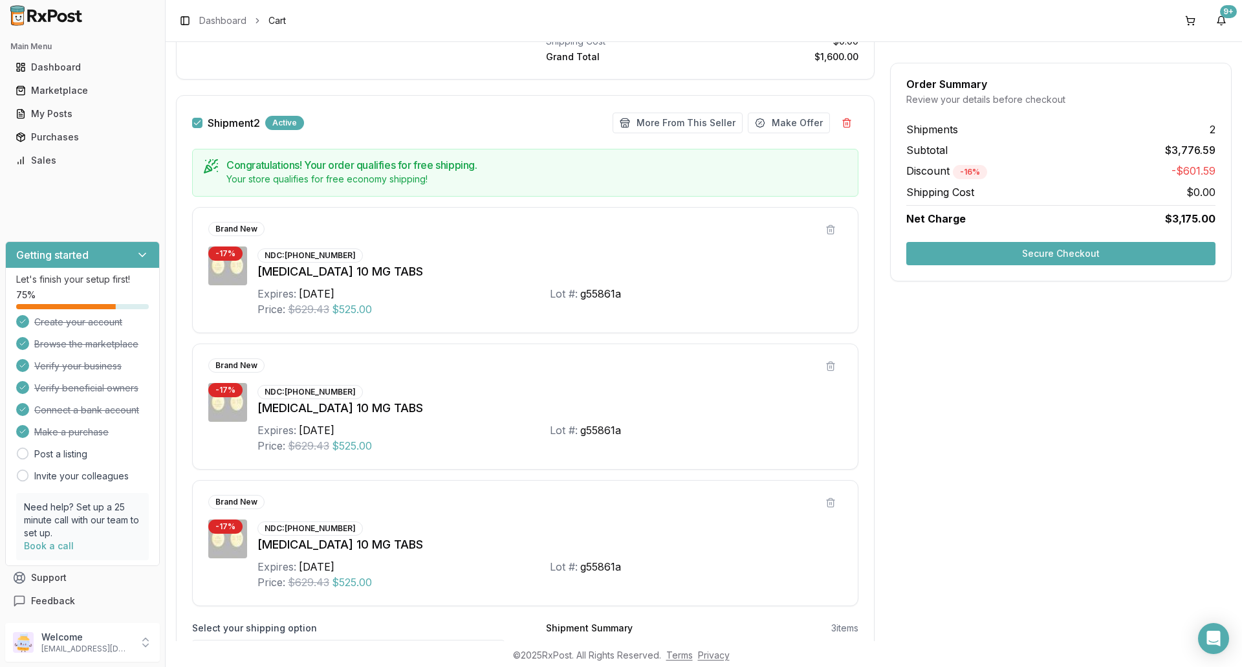
scroll to position [612, 0]
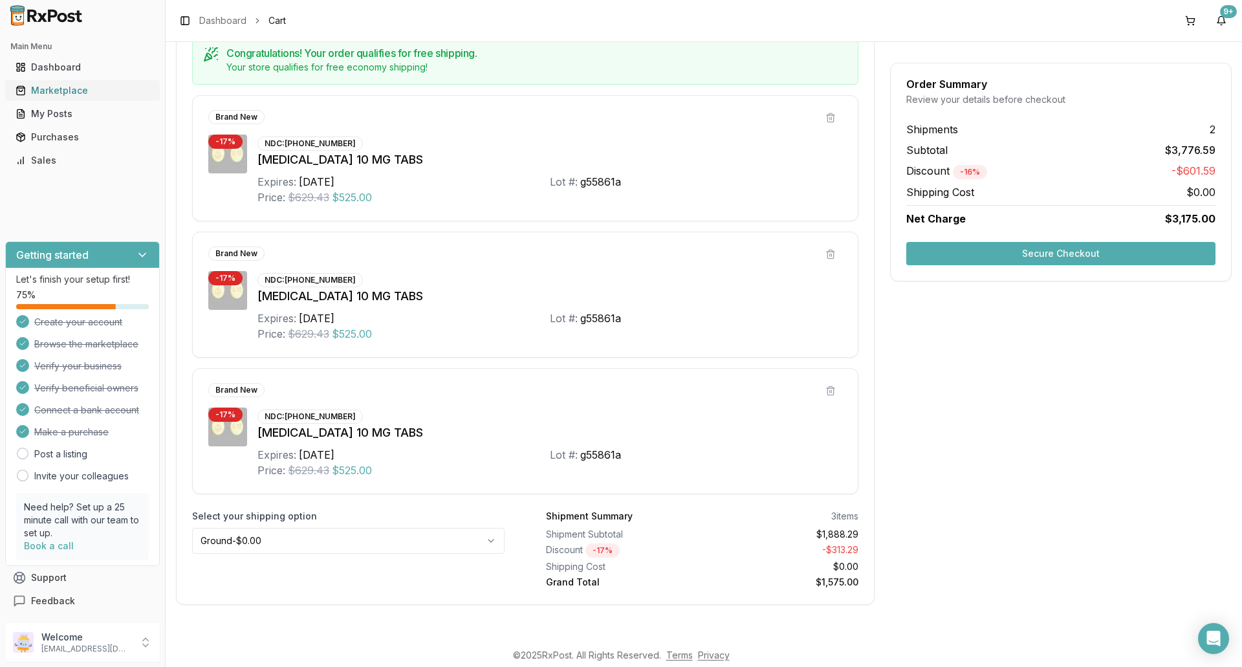
click at [93, 93] on div "Marketplace" at bounding box center [83, 90] width 134 height 13
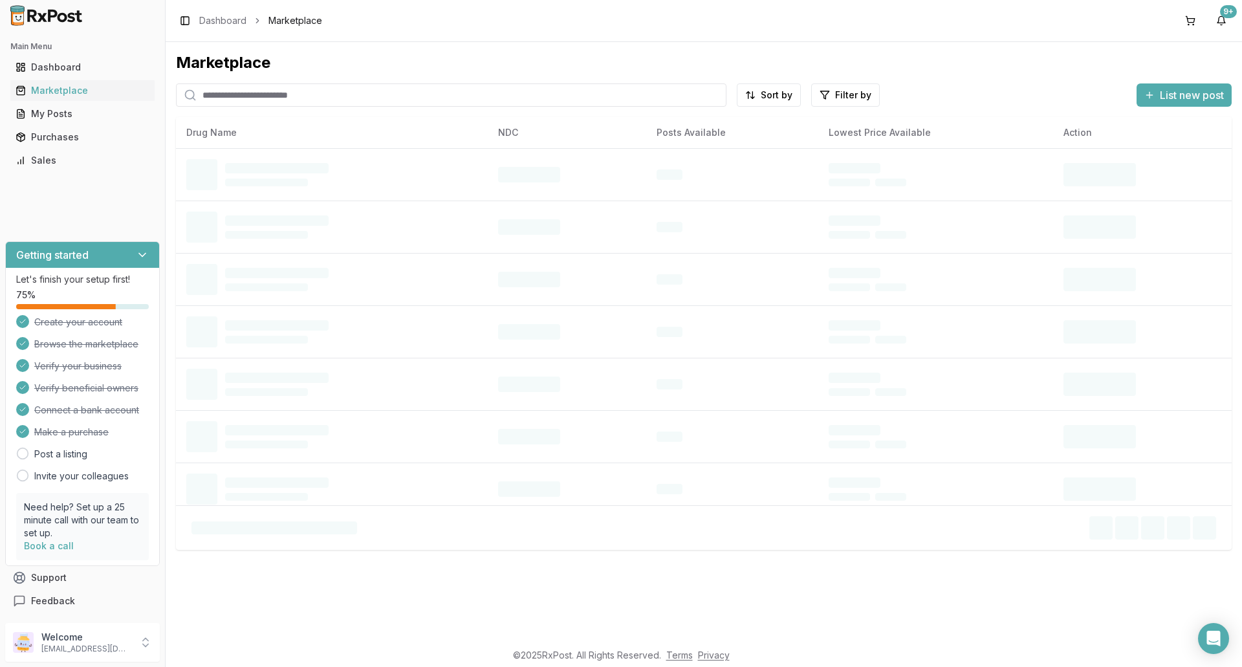
click at [269, 94] on input "search" at bounding box center [451, 94] width 551 height 23
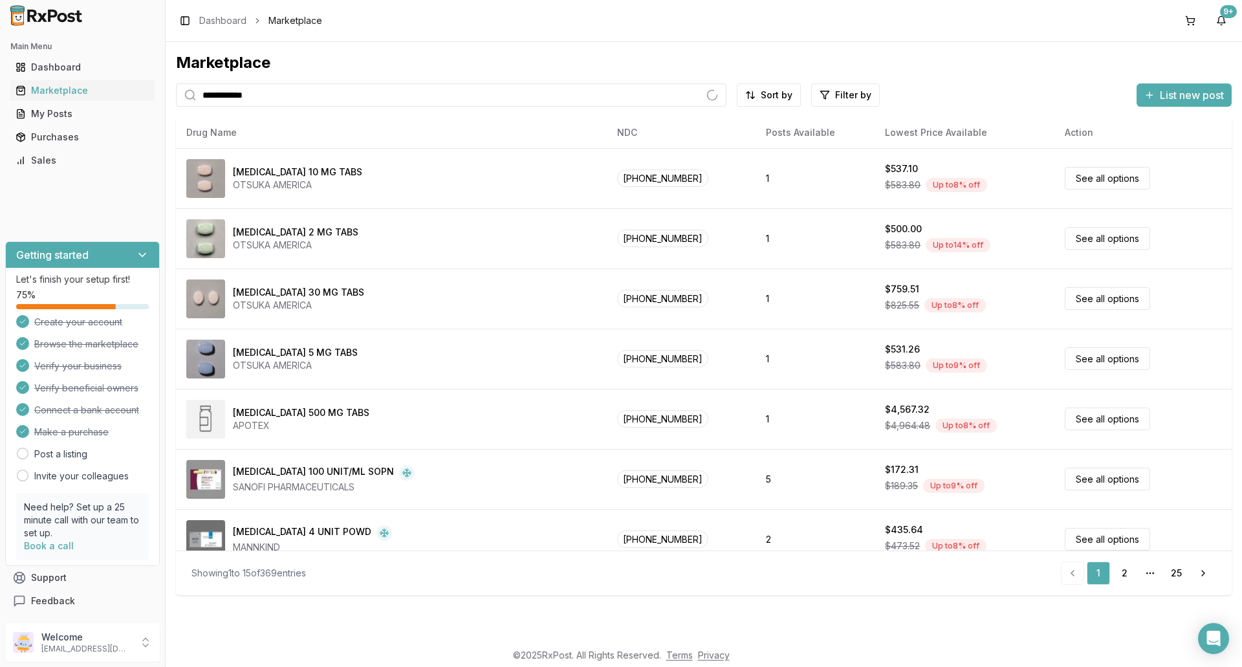
type input "**********"
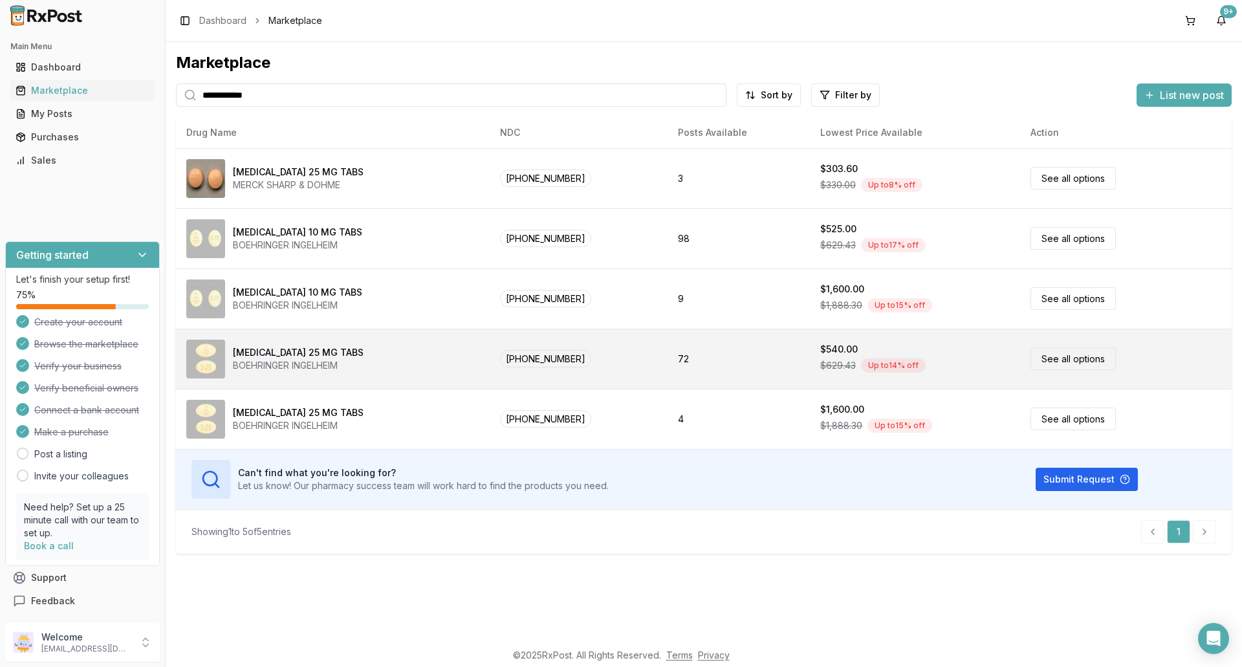
click at [1071, 358] on link "See all options" at bounding box center [1073, 358] width 85 height 23
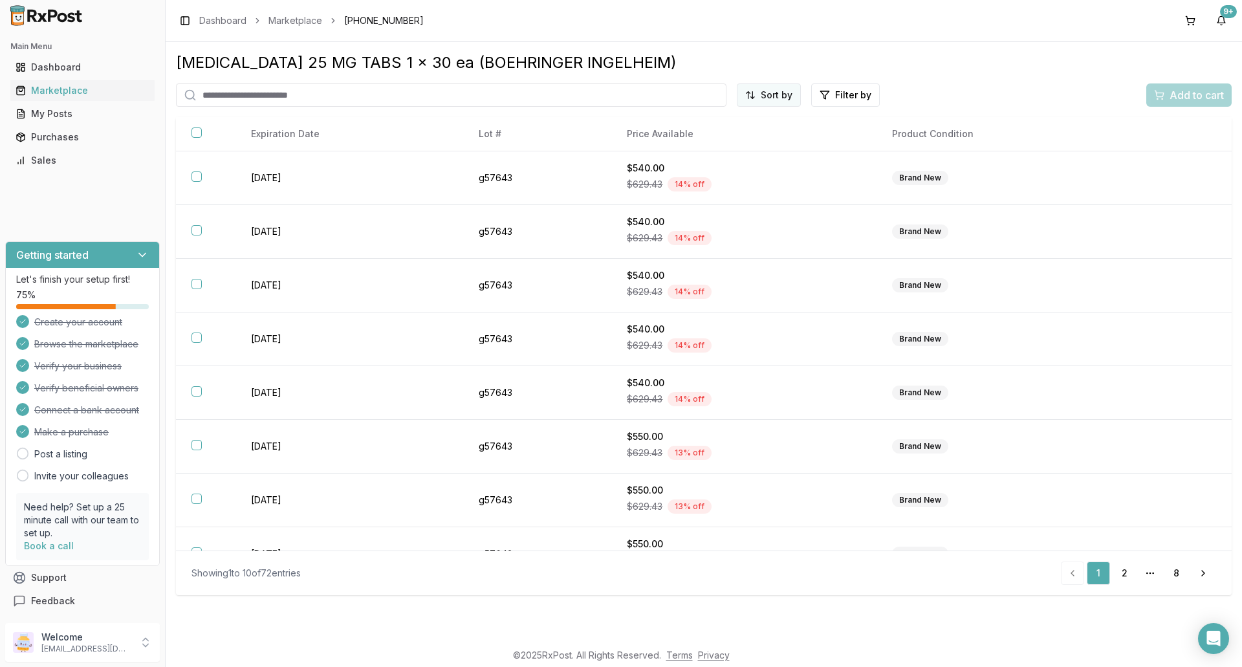
click at [763, 94] on html "Main Menu Dashboard Marketplace My Posts Purchases Sales Getting started Let's …" at bounding box center [621, 333] width 1242 height 667
click at [729, 144] on div "Price (Low to High)" at bounding box center [737, 143] width 123 height 21
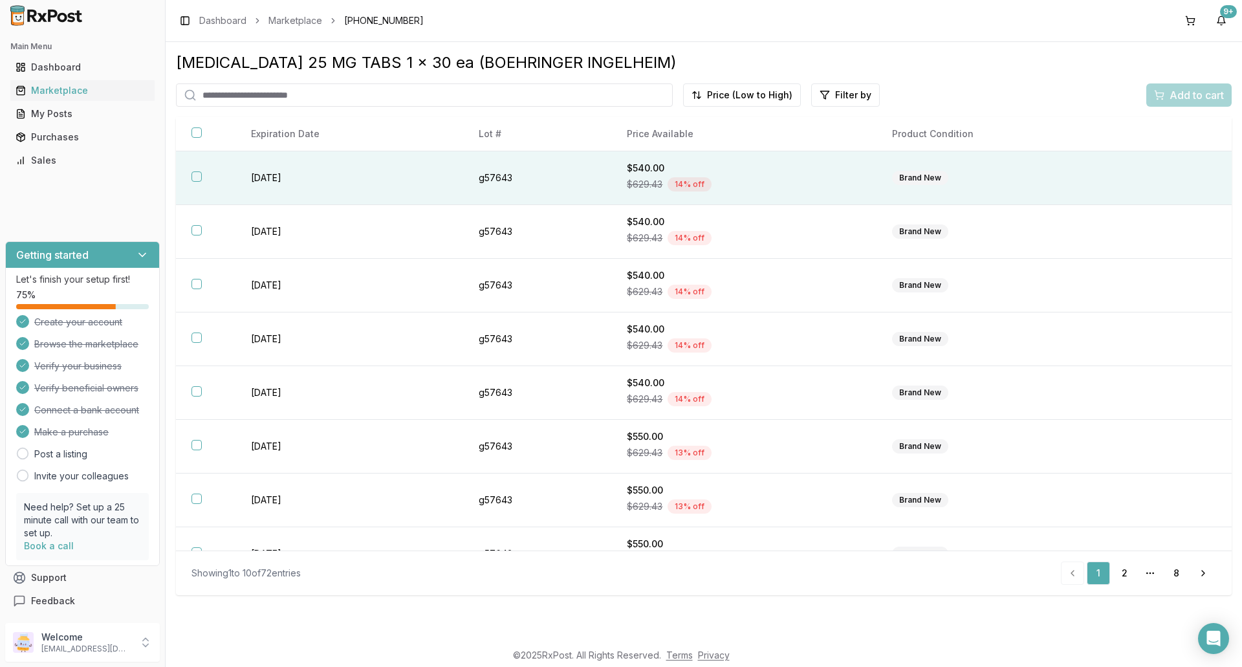
click at [197, 178] on button "button" at bounding box center [197, 176] width 10 height 10
click at [1189, 96] on span "Add to cart" at bounding box center [1197, 95] width 54 height 16
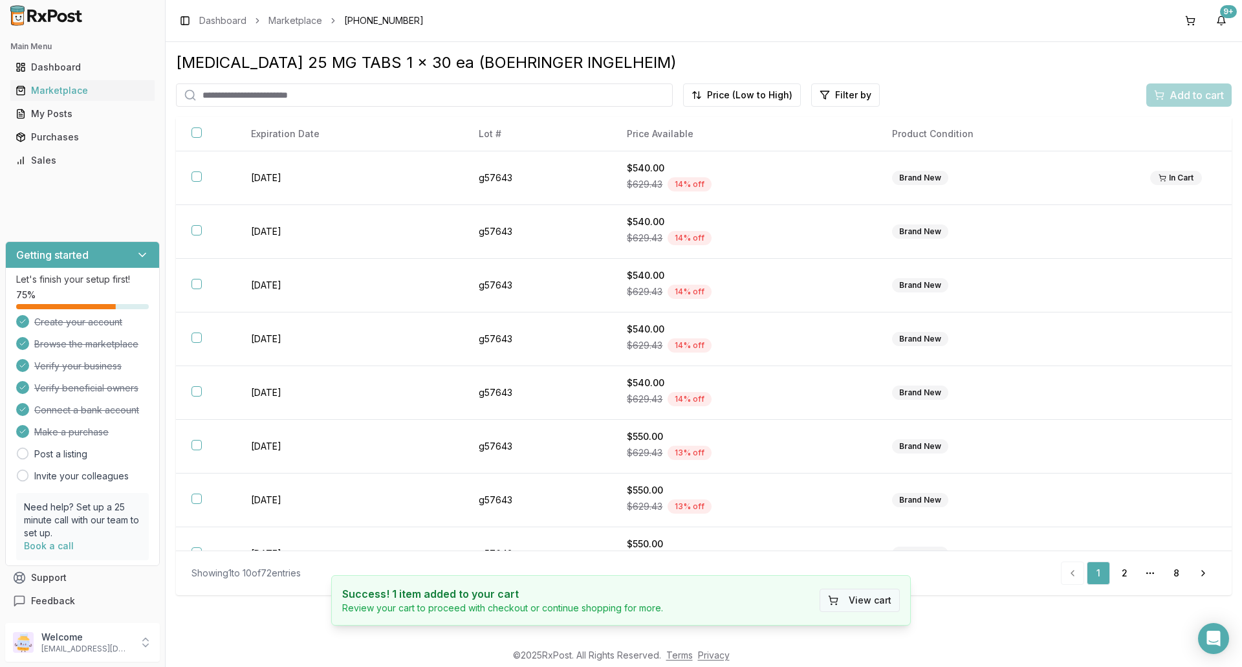
click at [876, 604] on button "View cart" at bounding box center [860, 600] width 80 height 23
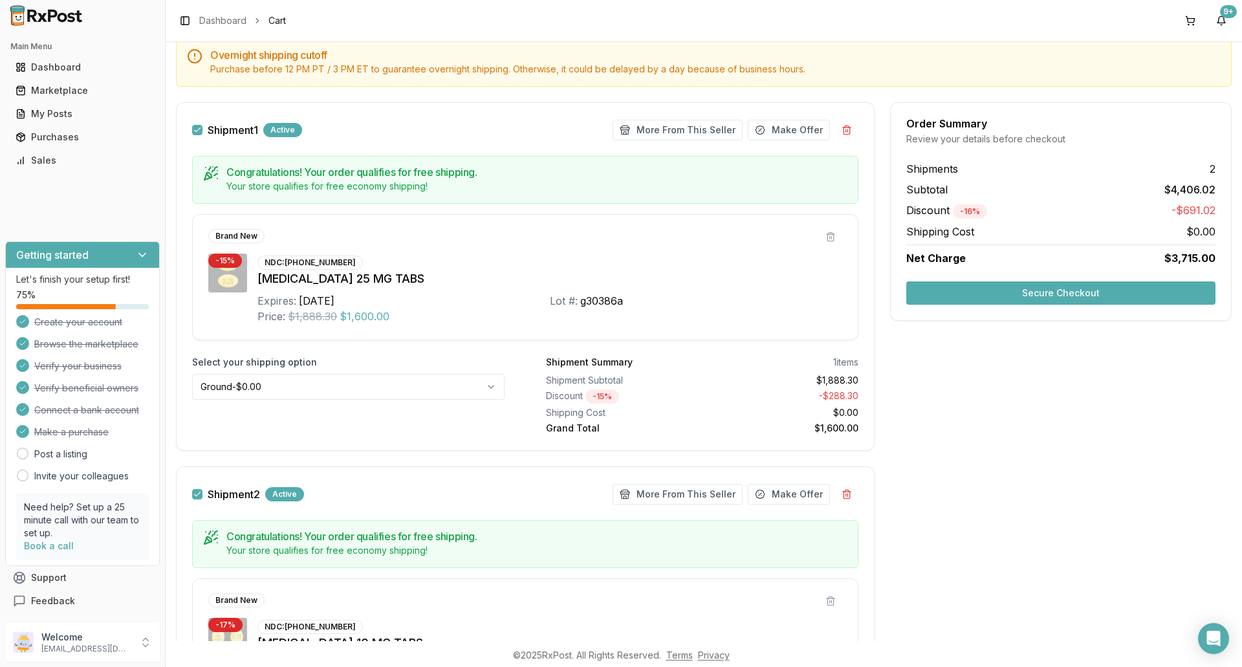
scroll to position [129, 0]
click at [1078, 292] on button "Secure Checkout" at bounding box center [1060, 292] width 309 height 23
